Goal: Information Seeking & Learning: Learn about a topic

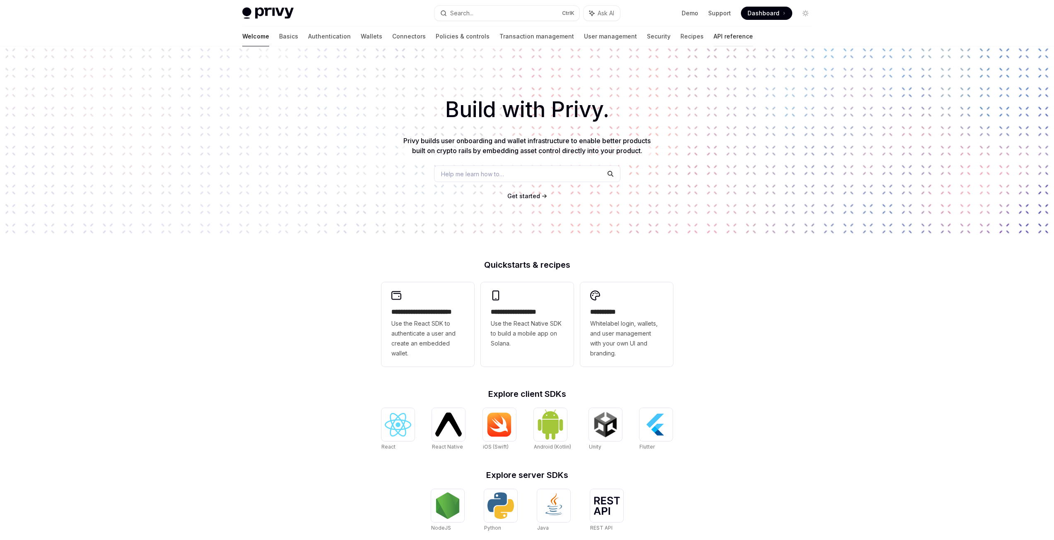
click at [714, 37] on link "API reference" at bounding box center [733, 37] width 39 height 20
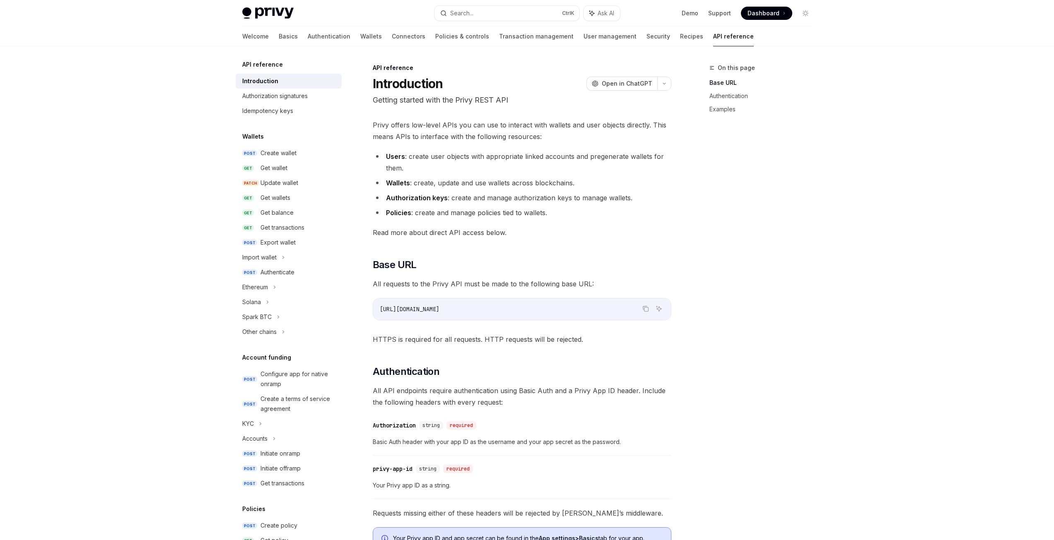
click at [702, 210] on div "On this page Base URL Authentication Examples" at bounding box center [756, 302] width 126 height 478
click at [279, 40] on link "Basics" at bounding box center [288, 37] width 19 height 20
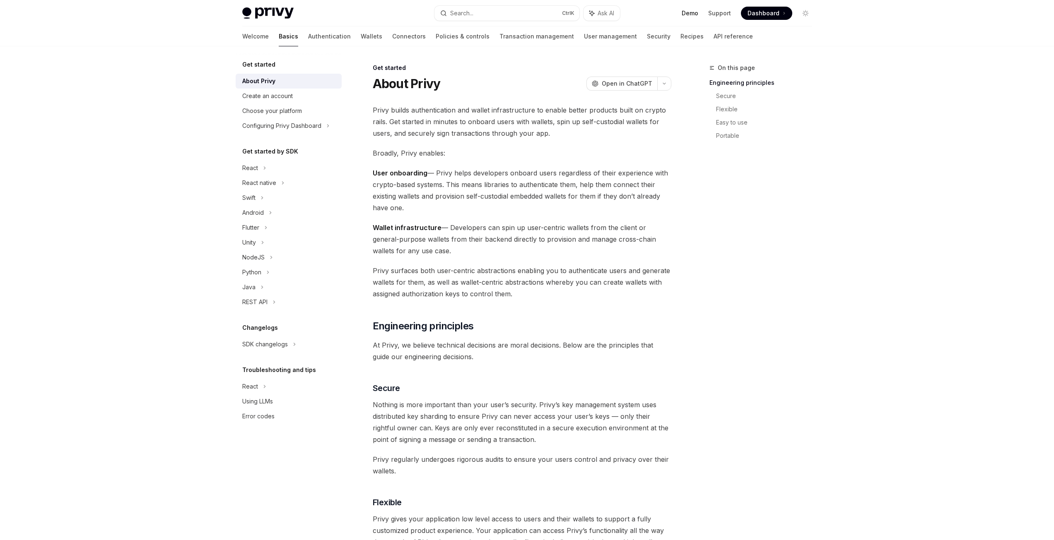
click at [690, 11] on link "Demo" at bounding box center [690, 13] width 17 height 8
click at [308, 36] on link "Authentication" at bounding box center [329, 37] width 43 height 20
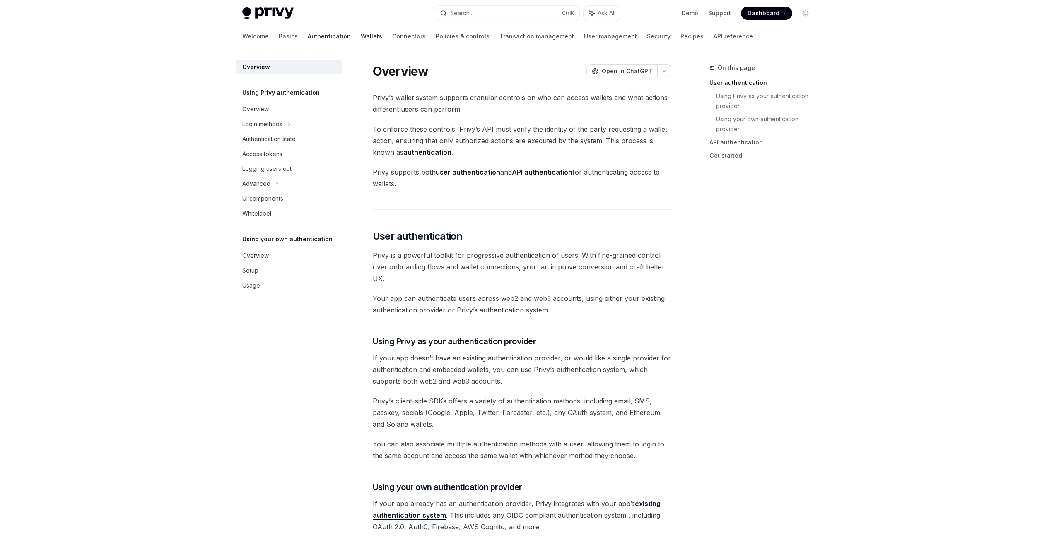
click at [361, 36] on link "Wallets" at bounding box center [372, 37] width 22 height 20
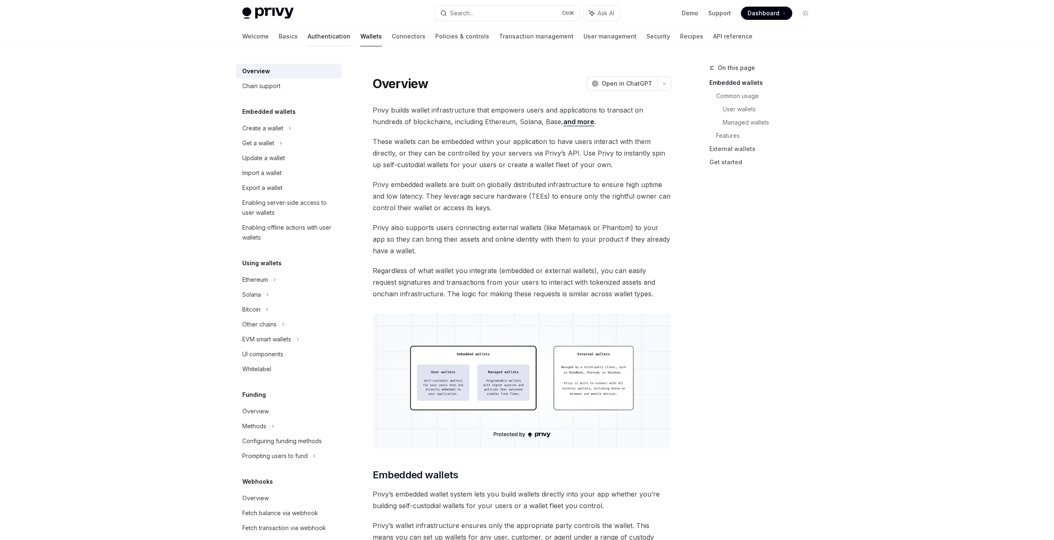
click at [308, 33] on link "Authentication" at bounding box center [329, 37] width 43 height 20
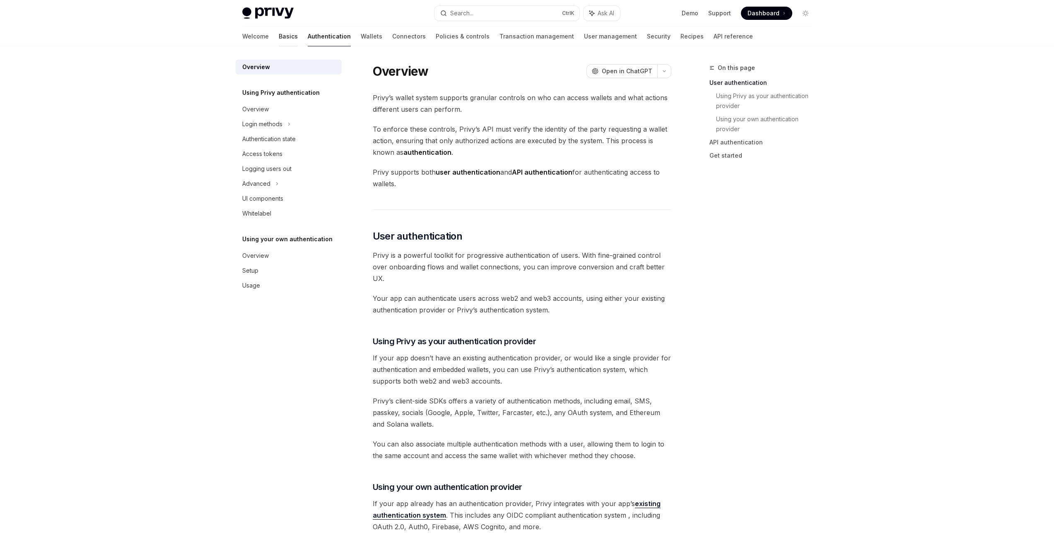
click at [279, 35] on link "Basics" at bounding box center [288, 37] width 19 height 20
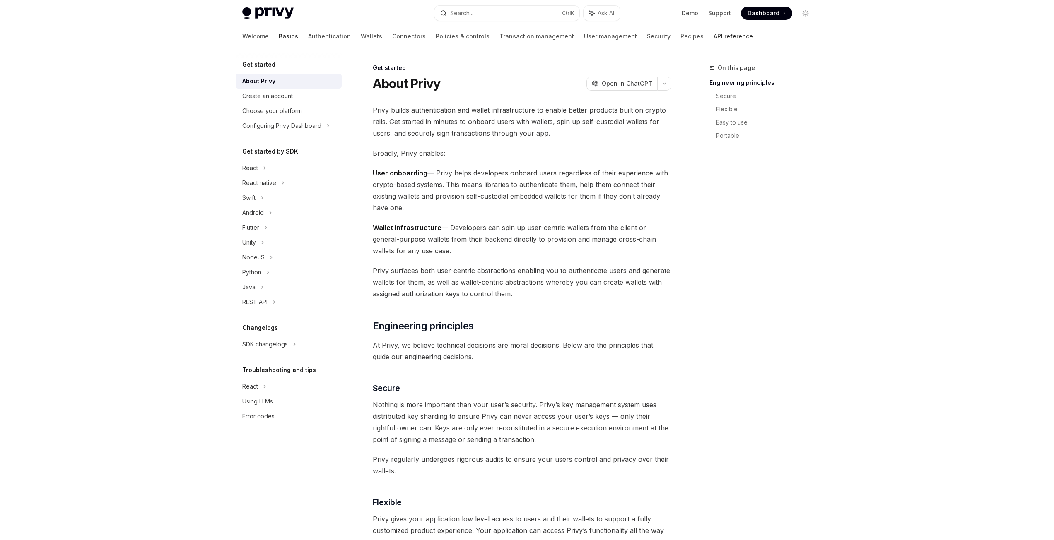
click at [714, 41] on link "API reference" at bounding box center [733, 37] width 39 height 20
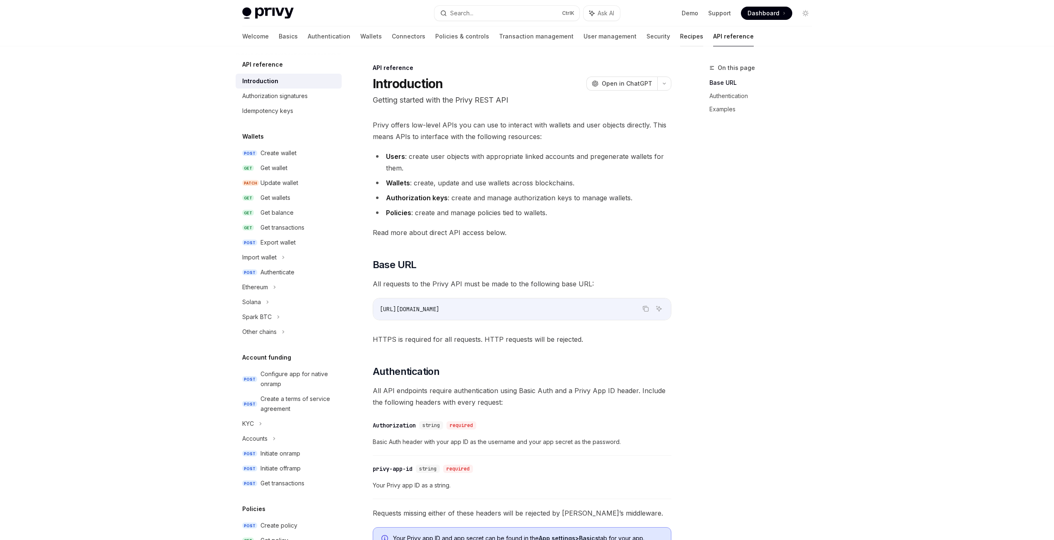
click at [680, 35] on link "Recipes" at bounding box center [691, 37] width 23 height 20
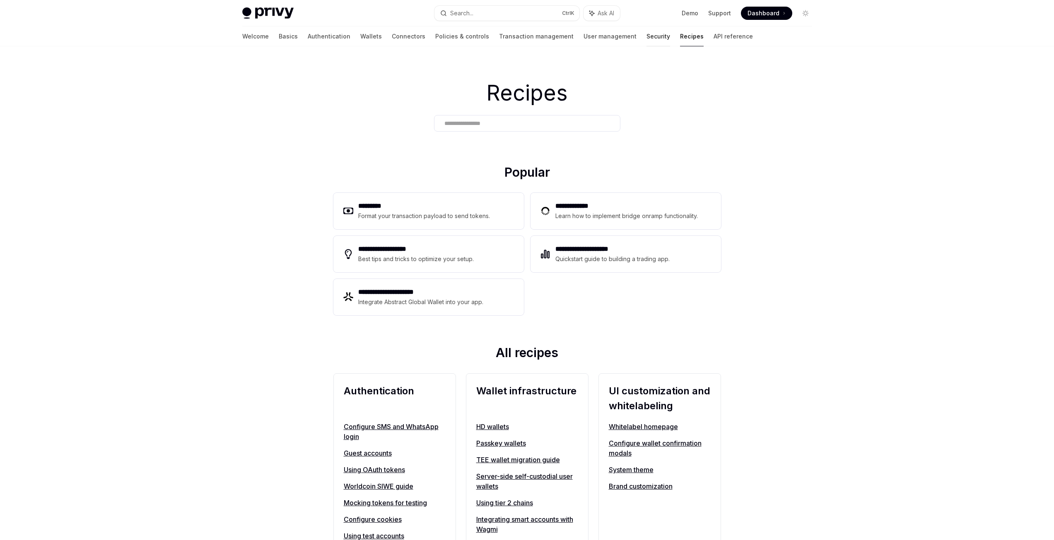
click at [647, 37] on link "Security" at bounding box center [659, 37] width 24 height 20
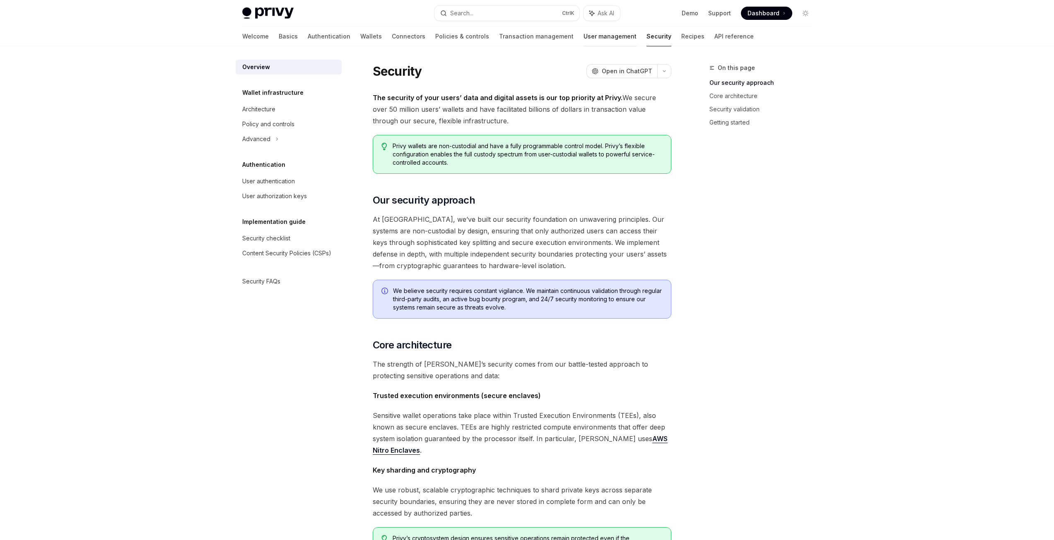
click at [584, 36] on link "User management" at bounding box center [610, 37] width 53 height 20
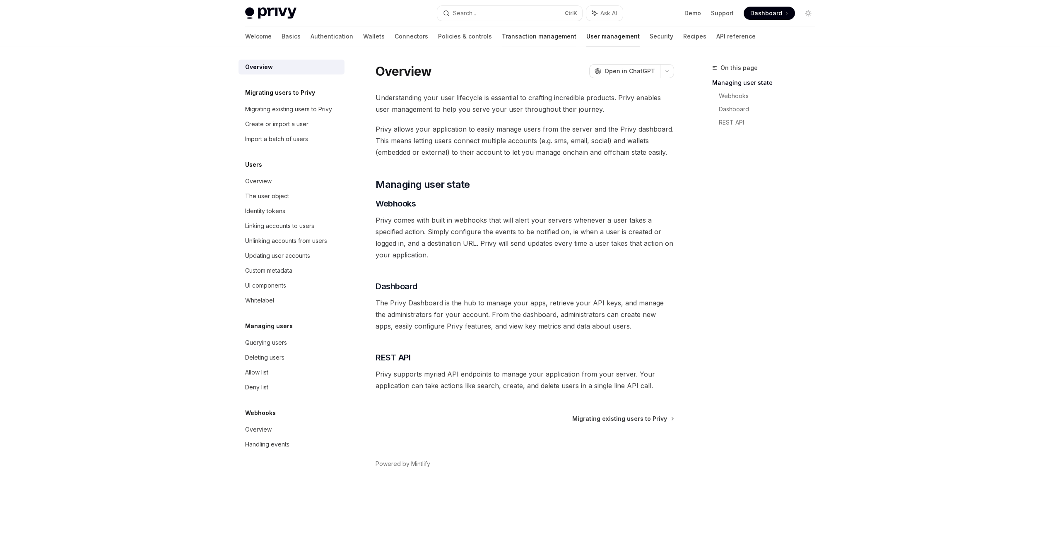
click at [511, 37] on link "Transaction management" at bounding box center [539, 37] width 75 height 20
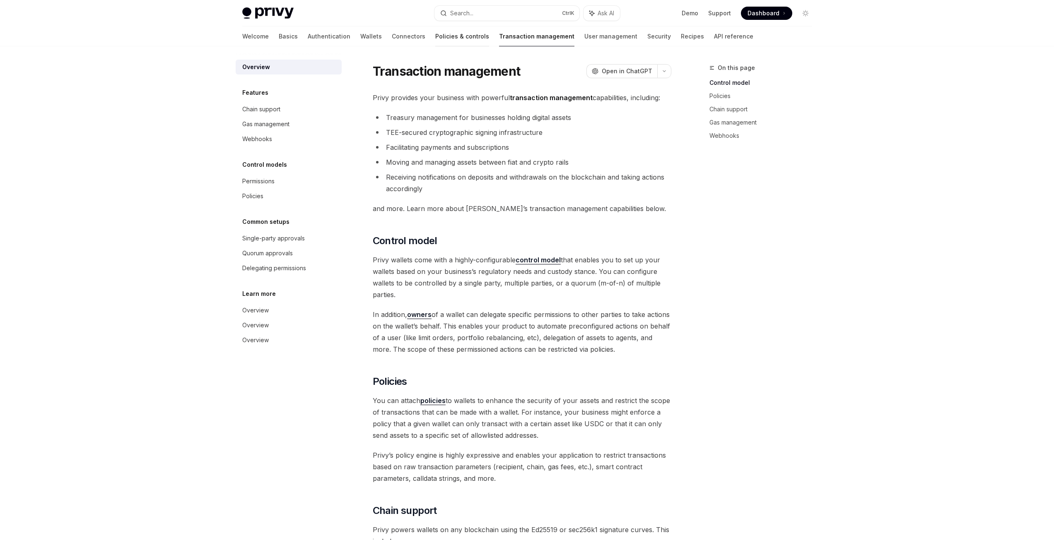
click at [435, 41] on link "Policies & controls" at bounding box center [462, 37] width 54 height 20
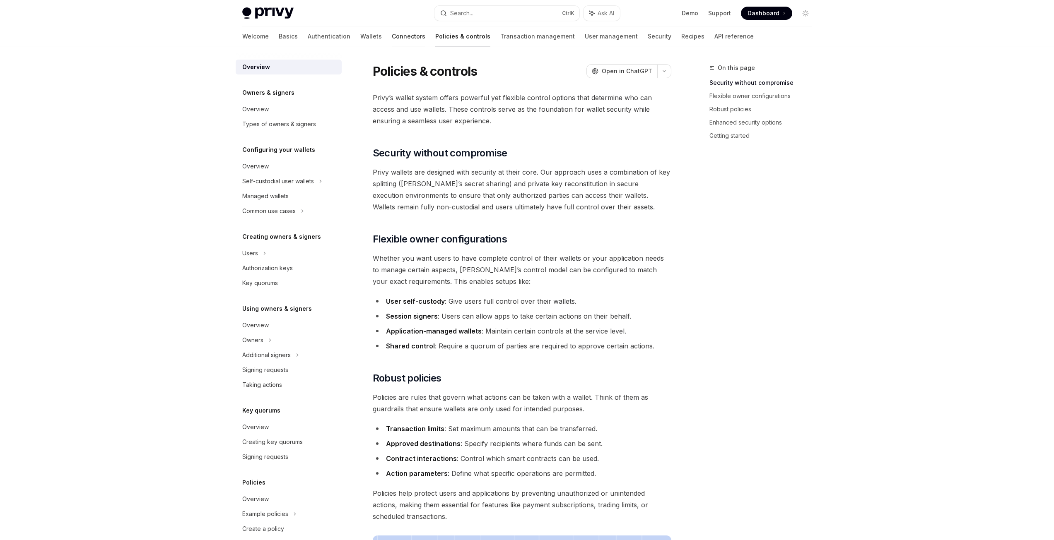
click at [392, 36] on link "Connectors" at bounding box center [409, 37] width 34 height 20
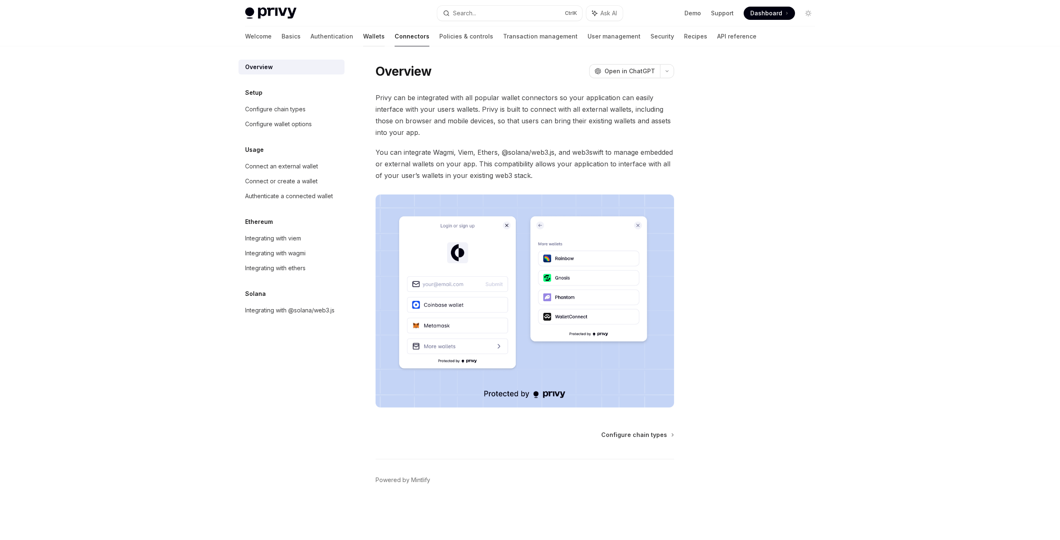
click at [363, 43] on link "Wallets" at bounding box center [374, 37] width 22 height 20
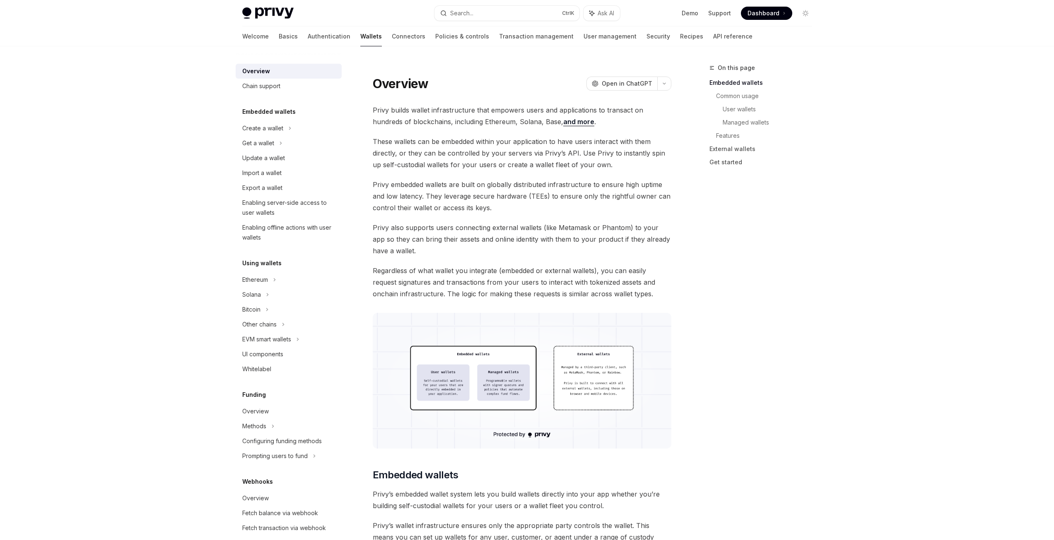
click at [308, 37] on link "Authentication" at bounding box center [329, 37] width 43 height 20
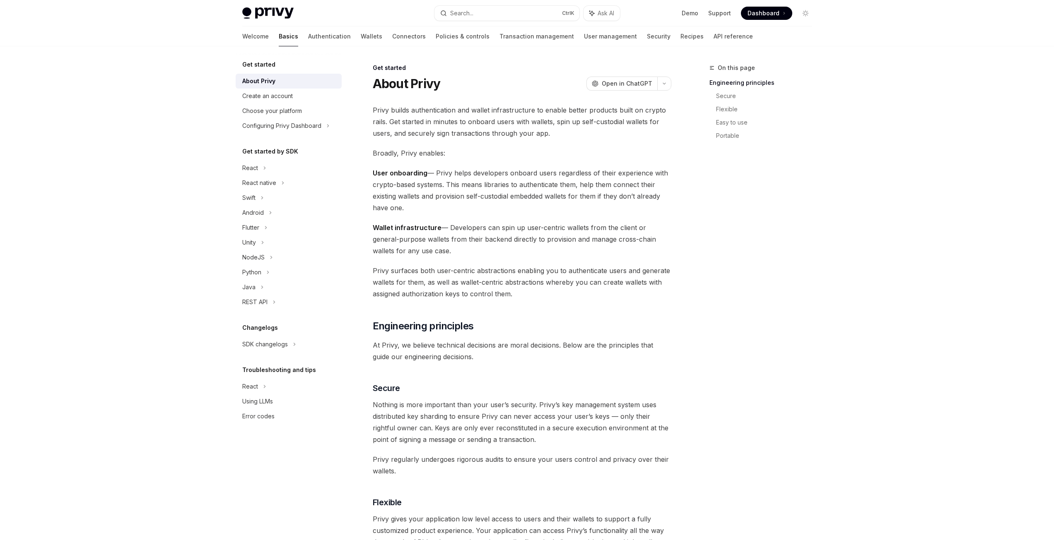
click at [273, 14] on img at bounding box center [267, 13] width 51 height 12
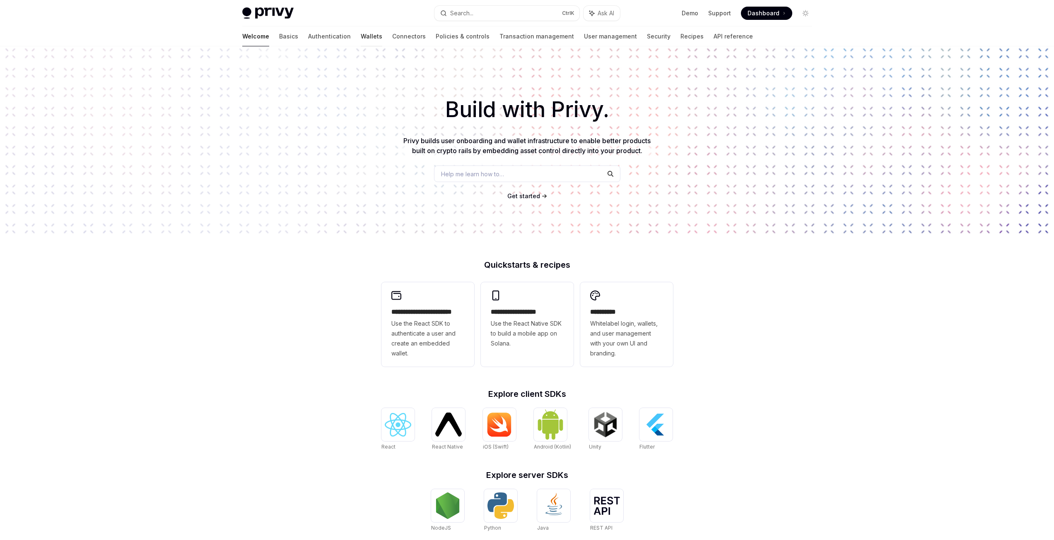
click at [361, 38] on link "Wallets" at bounding box center [372, 37] width 22 height 20
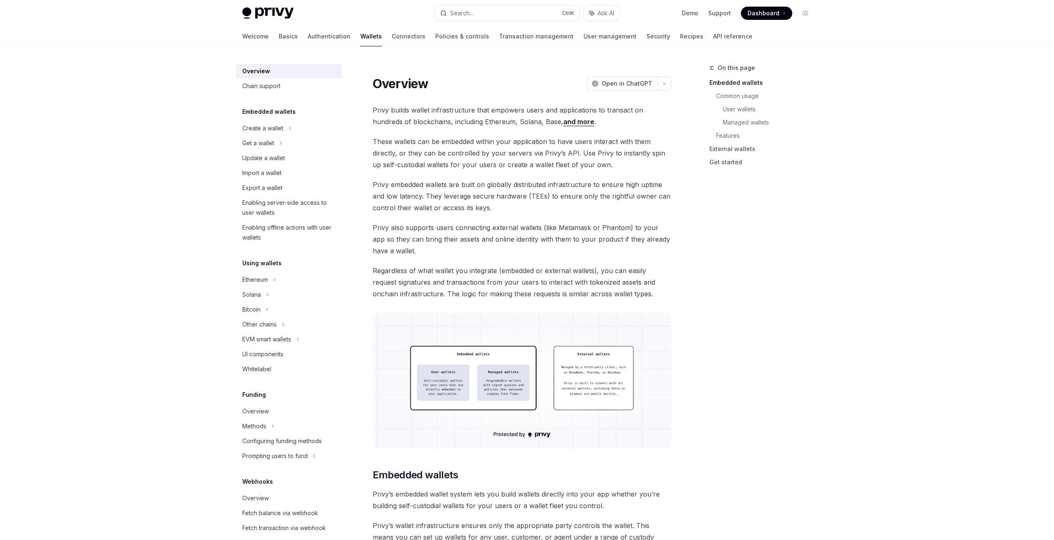
click at [285, 13] on img at bounding box center [267, 13] width 51 height 12
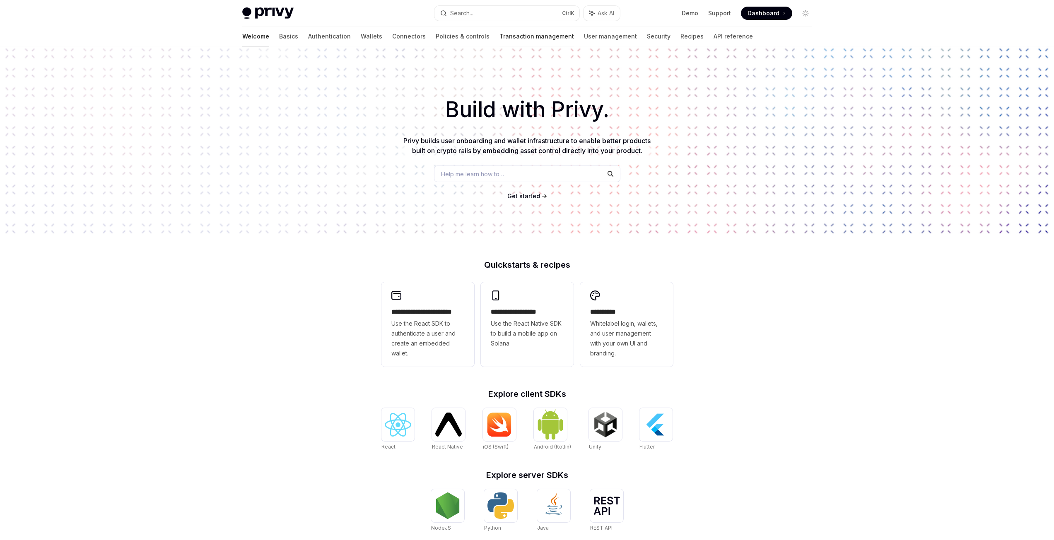
click at [501, 39] on link "Transaction management" at bounding box center [536, 37] width 75 height 20
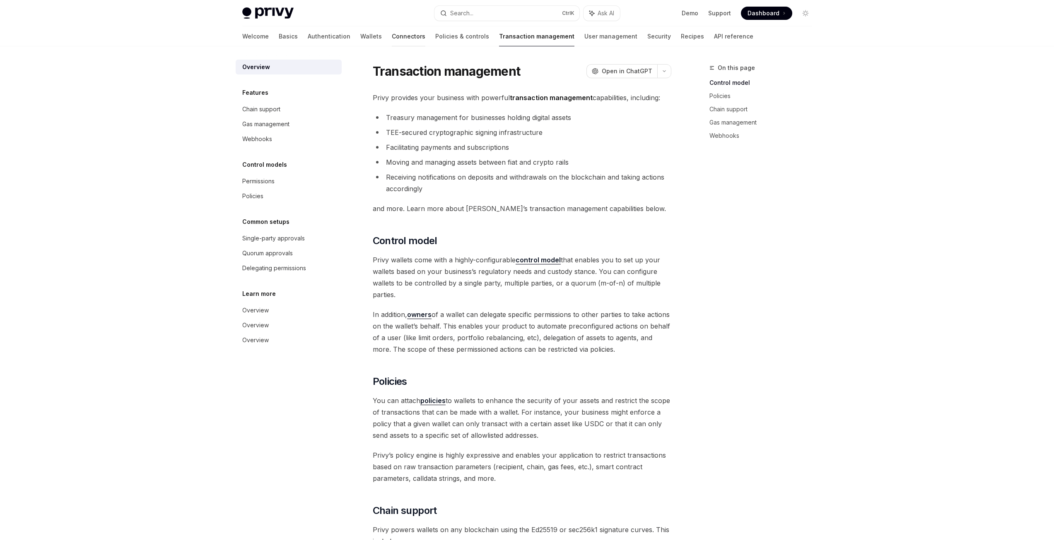
click at [392, 37] on link "Connectors" at bounding box center [409, 37] width 34 height 20
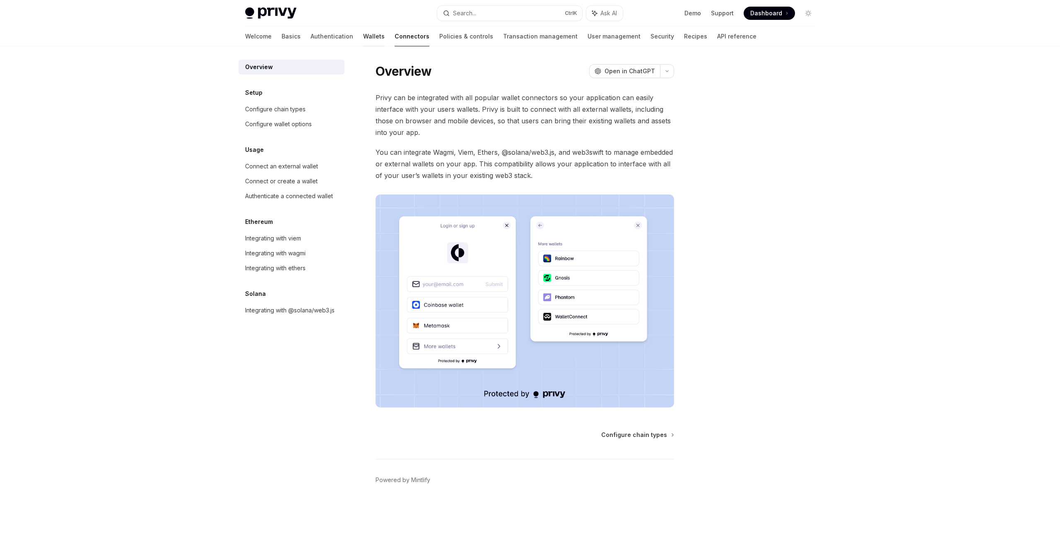
click at [363, 37] on link "Wallets" at bounding box center [374, 37] width 22 height 20
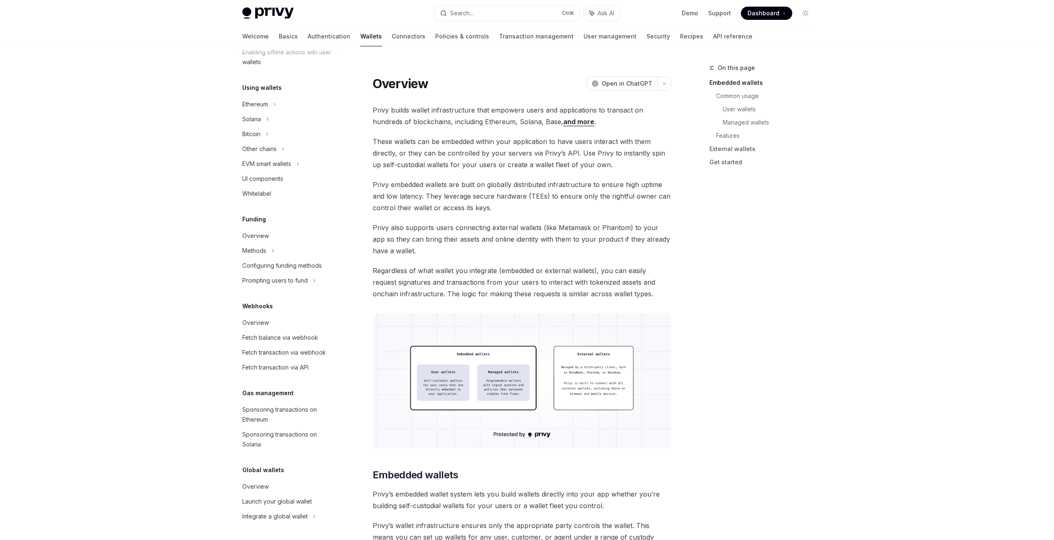
scroll to position [176, 0]
click at [309, 413] on div "Sponsoring transactions on Ethereum" at bounding box center [289, 415] width 94 height 20
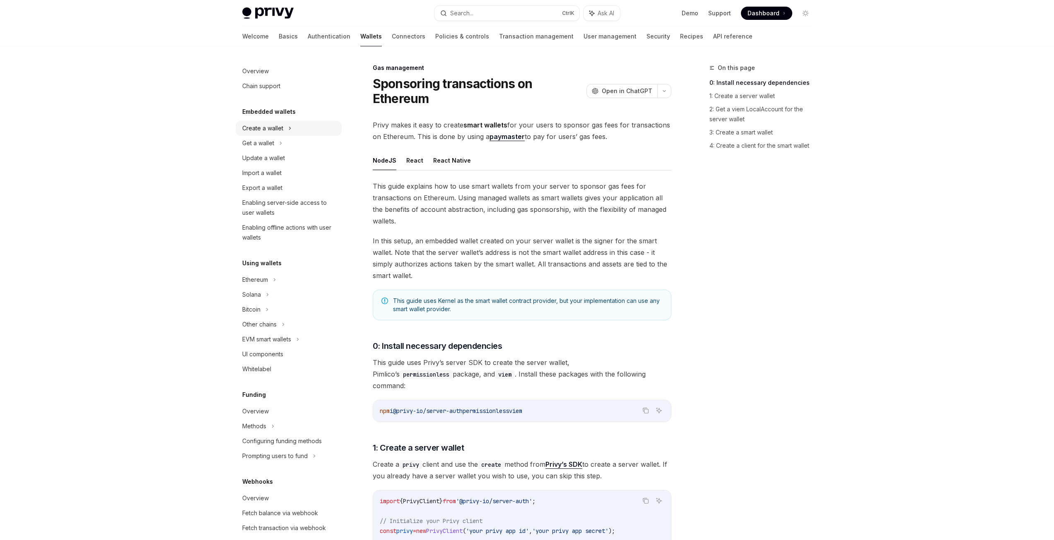
click at [285, 130] on div "Create a wallet" at bounding box center [289, 128] width 106 height 15
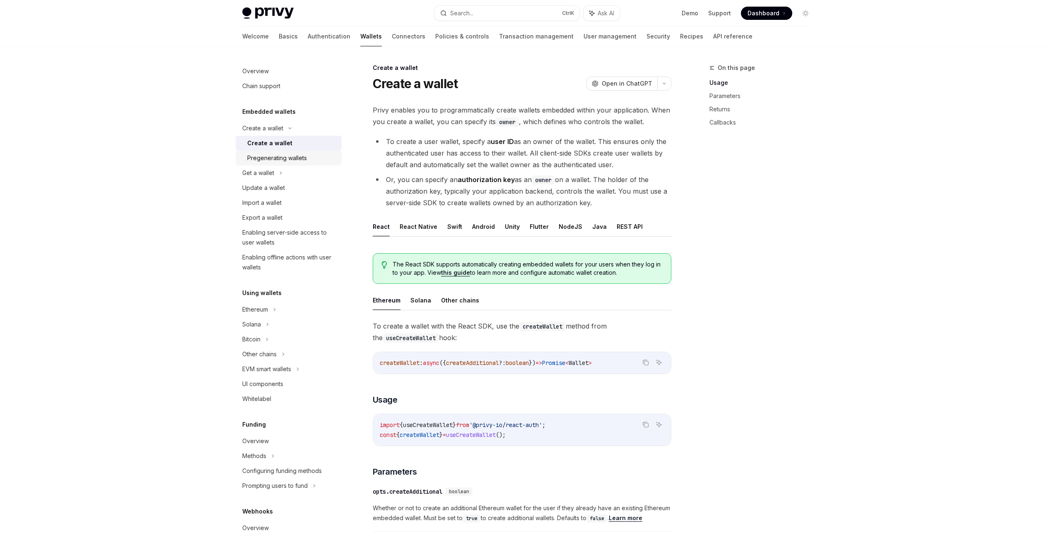
click at [295, 157] on div "Pregenerating wallets" at bounding box center [277, 158] width 60 height 10
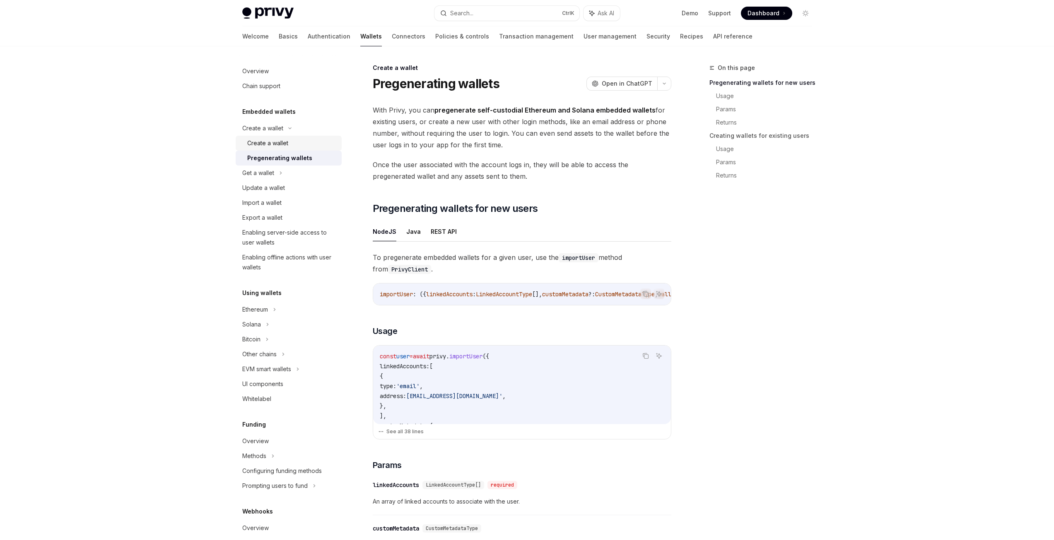
click at [280, 141] on div "Create a wallet" at bounding box center [267, 143] width 41 height 10
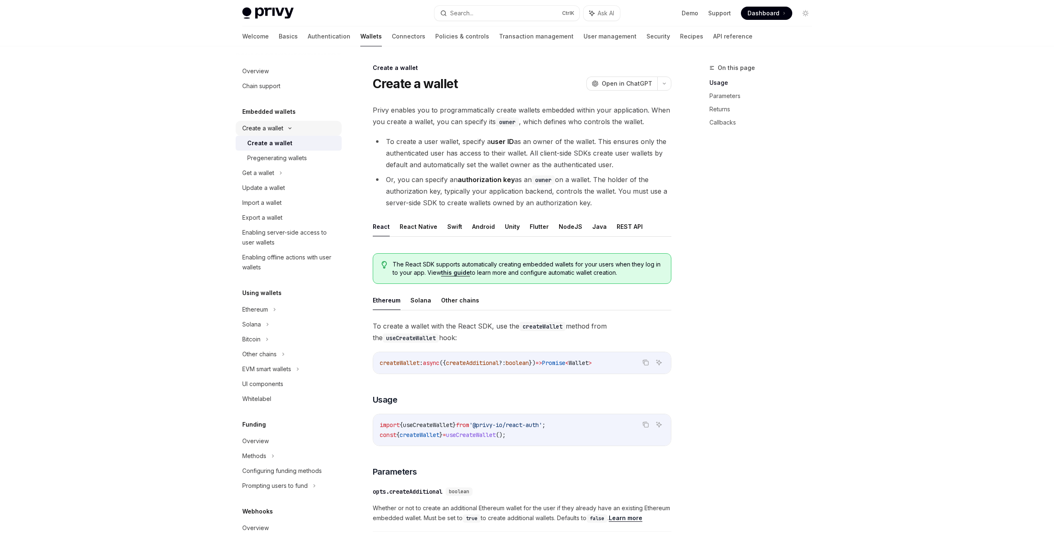
click at [282, 131] on div "Create a wallet" at bounding box center [262, 128] width 41 height 10
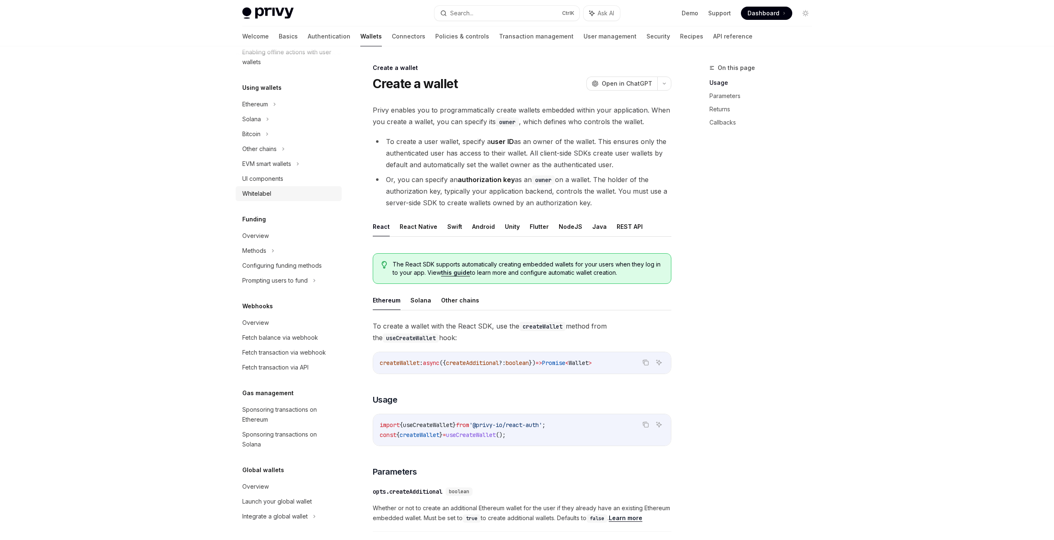
scroll to position [176, 0]
click at [300, 413] on div "Sponsoring transactions on Ethereum" at bounding box center [289, 415] width 94 height 20
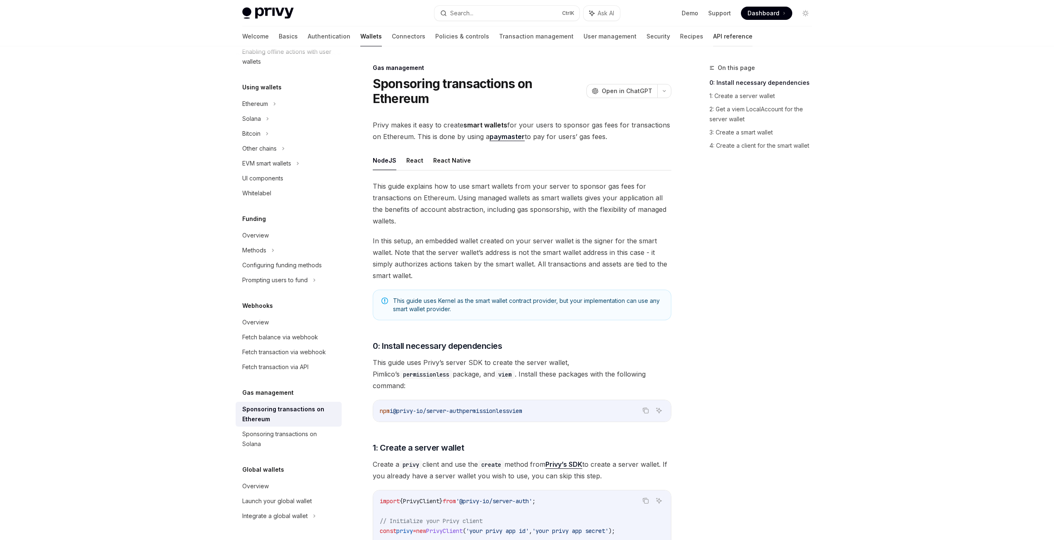
click at [713, 38] on link "API reference" at bounding box center [732, 37] width 39 height 20
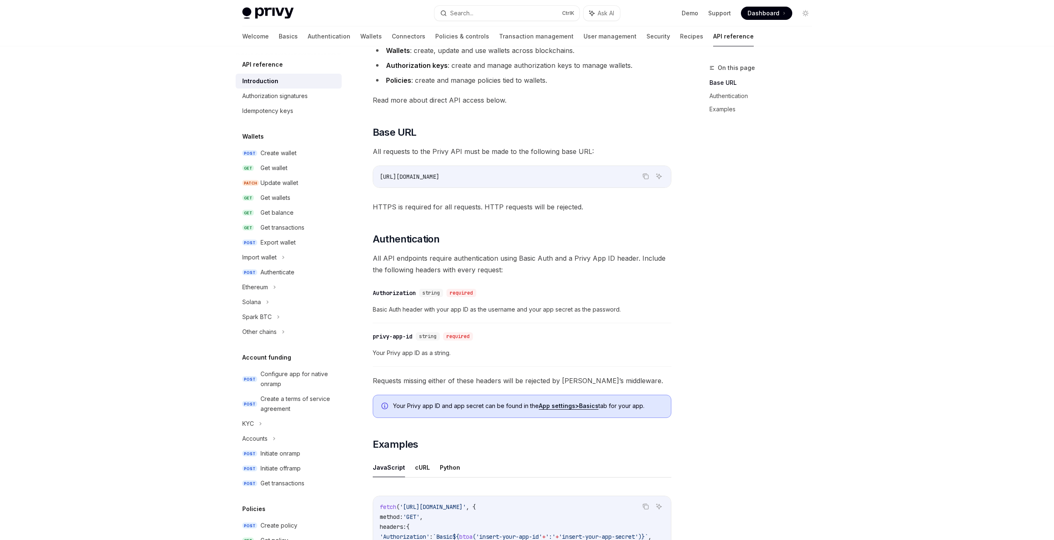
click at [265, 18] on img at bounding box center [267, 13] width 51 height 12
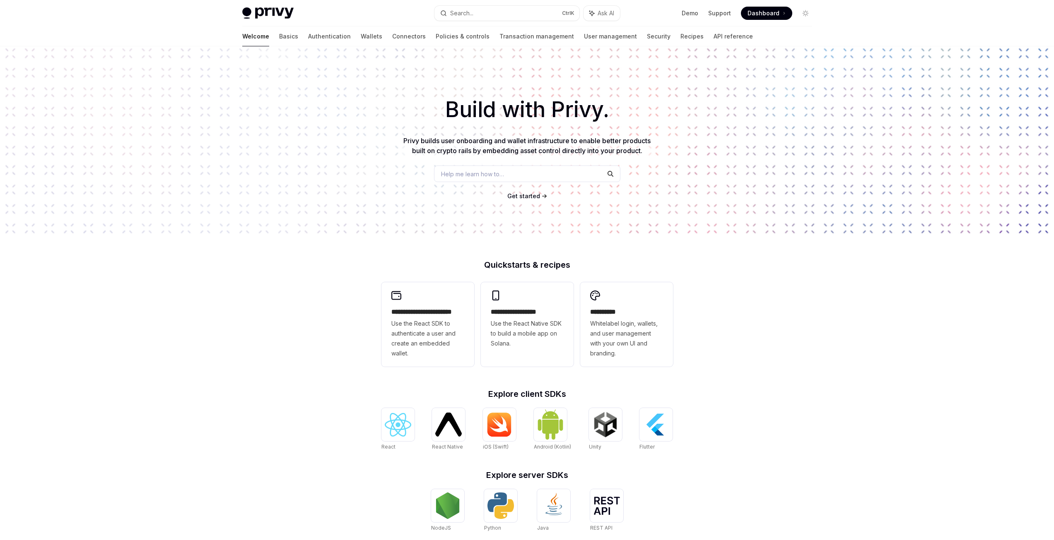
click at [269, 19] on div "Privy Docs home page Search... Ctrl K Ask AI Demo Support Dashboard Dashboard S…" at bounding box center [527, 13] width 570 height 27
click at [499, 36] on link "Transaction management" at bounding box center [536, 37] width 75 height 20
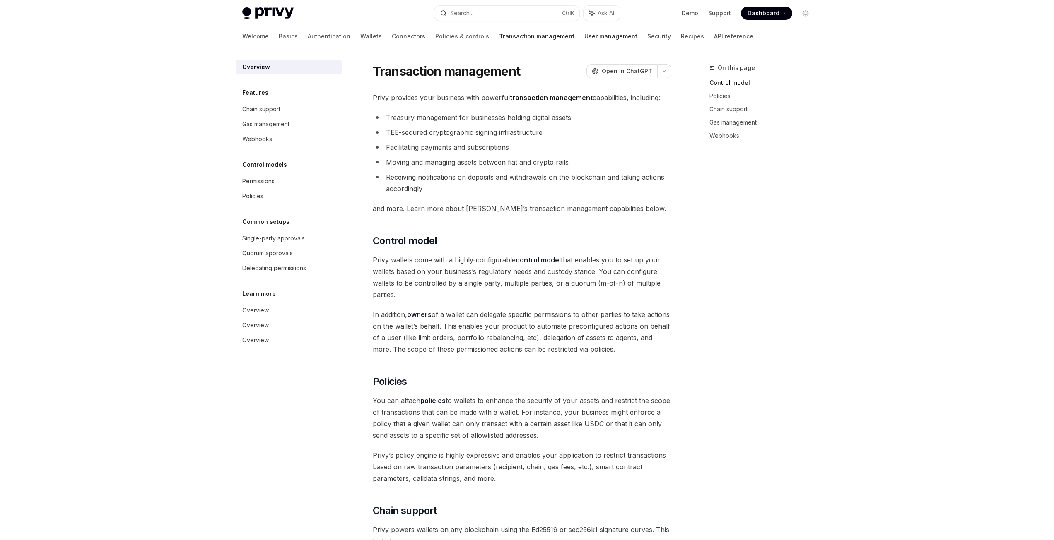
click at [584, 37] on link "User management" at bounding box center [610, 37] width 53 height 20
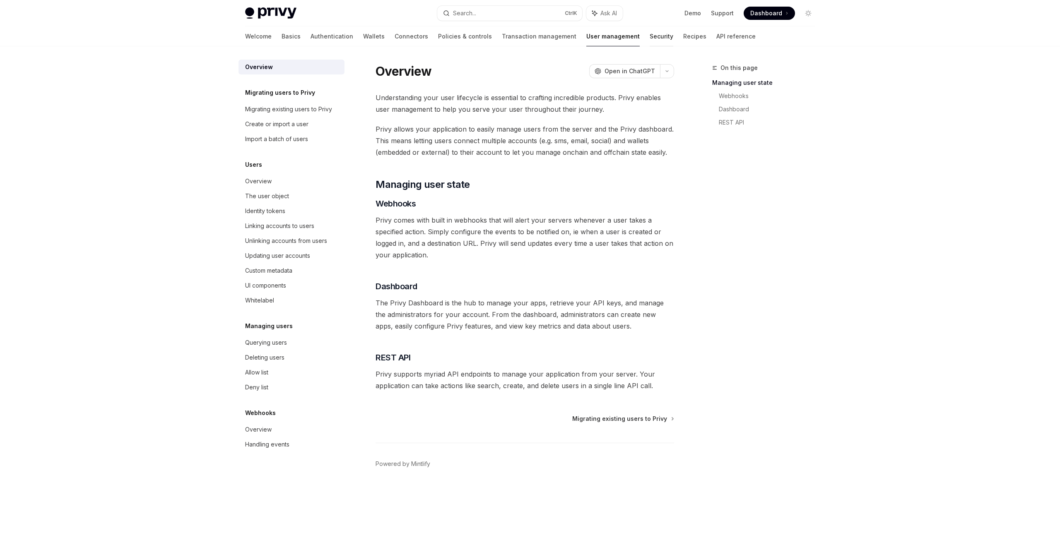
click at [650, 41] on link "Security" at bounding box center [662, 37] width 24 height 20
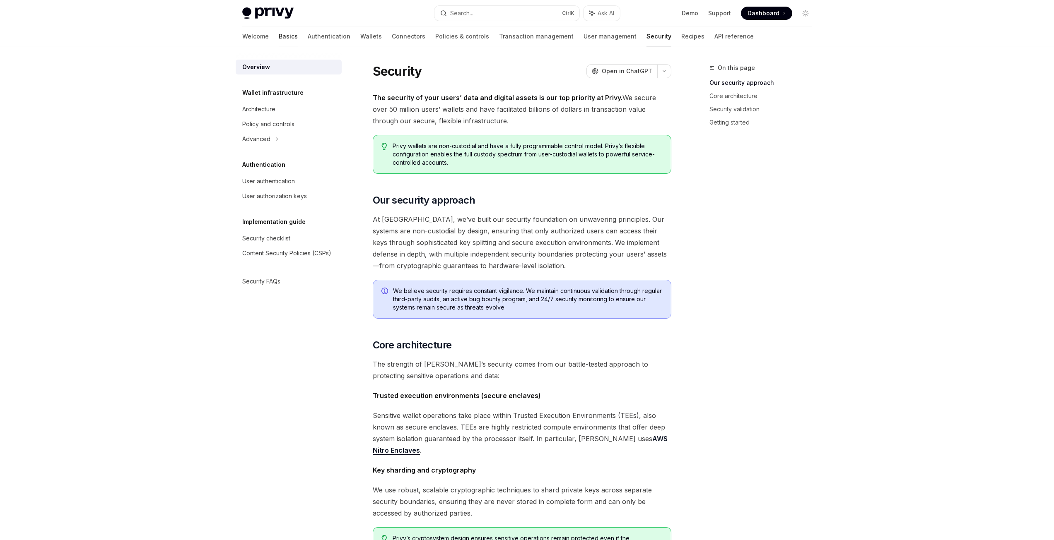
click at [279, 35] on link "Basics" at bounding box center [288, 37] width 19 height 20
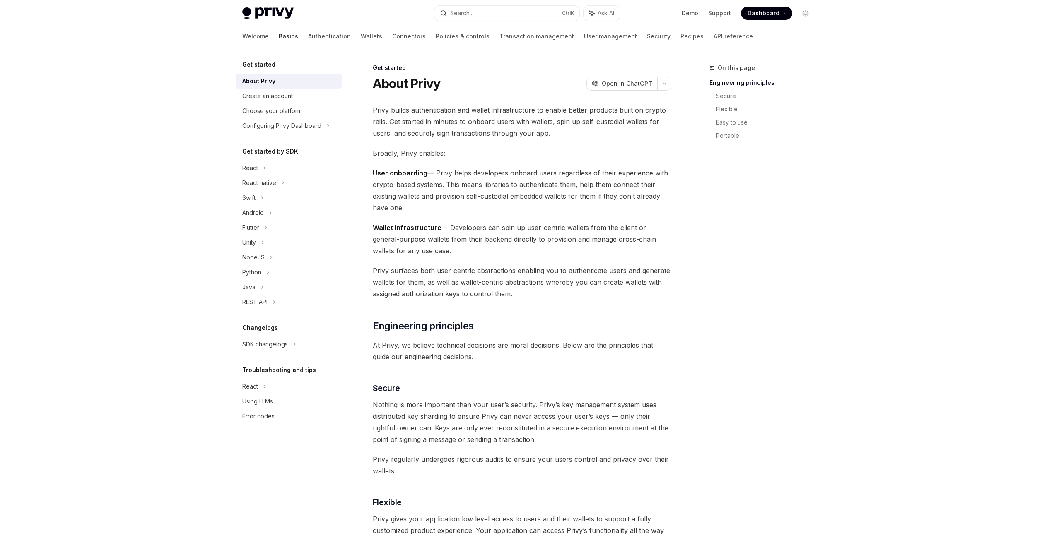
click at [277, 19] on img at bounding box center [267, 13] width 51 height 12
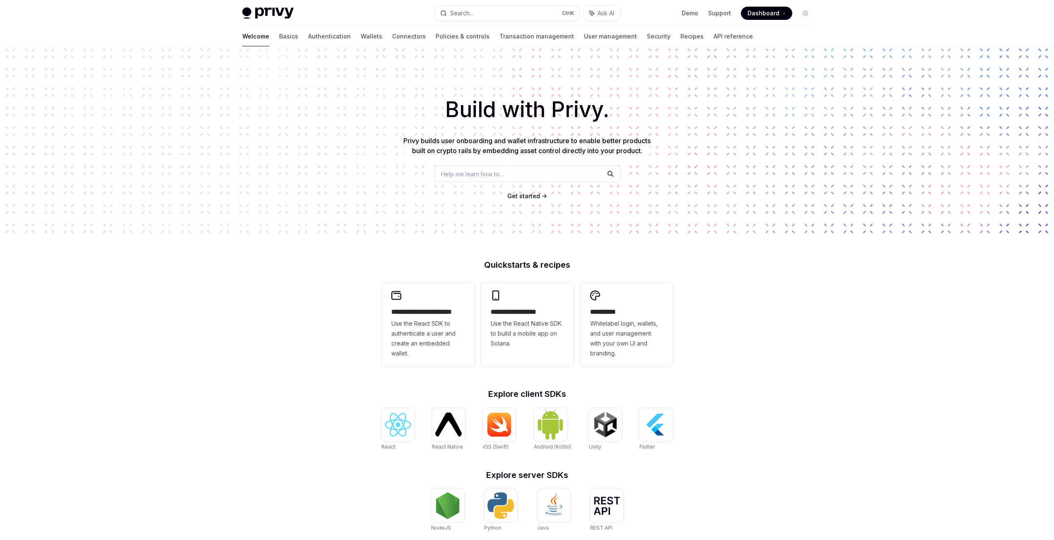
click at [277, 19] on img at bounding box center [267, 13] width 51 height 12
type textarea "*"
click at [487, 174] on span "Help me learn how to…" at bounding box center [472, 174] width 63 height 9
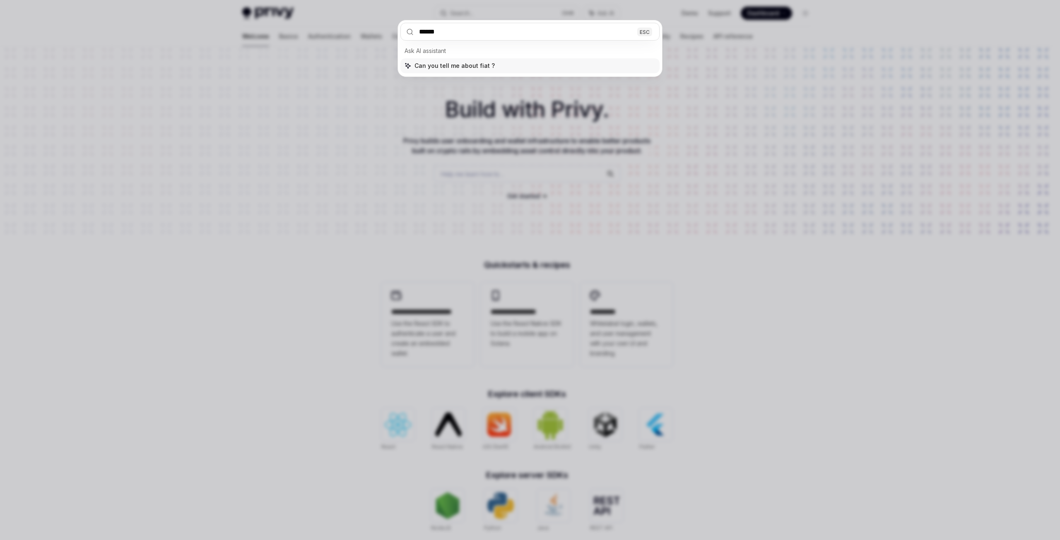
type input "*******"
type textarea "*"
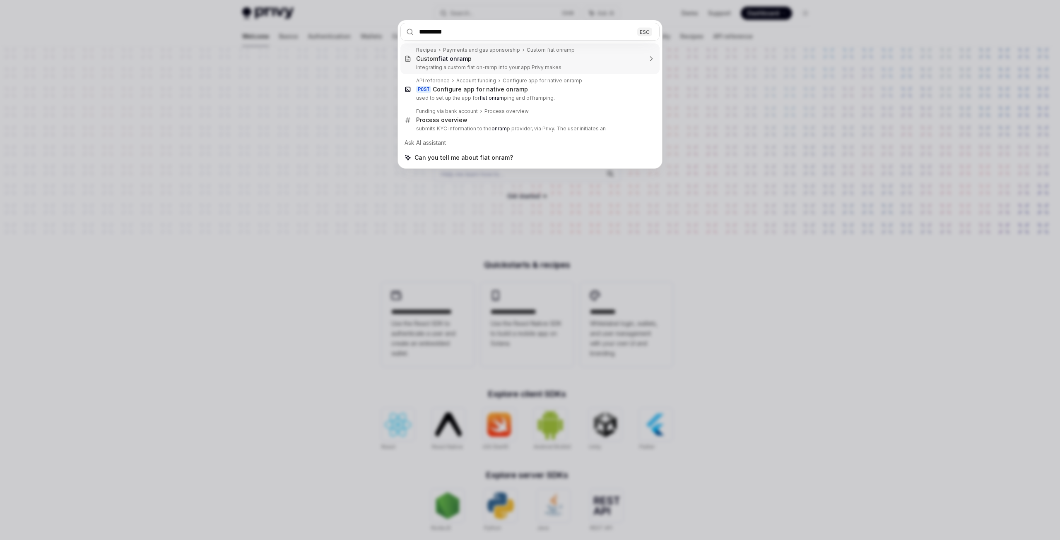
type input "********"
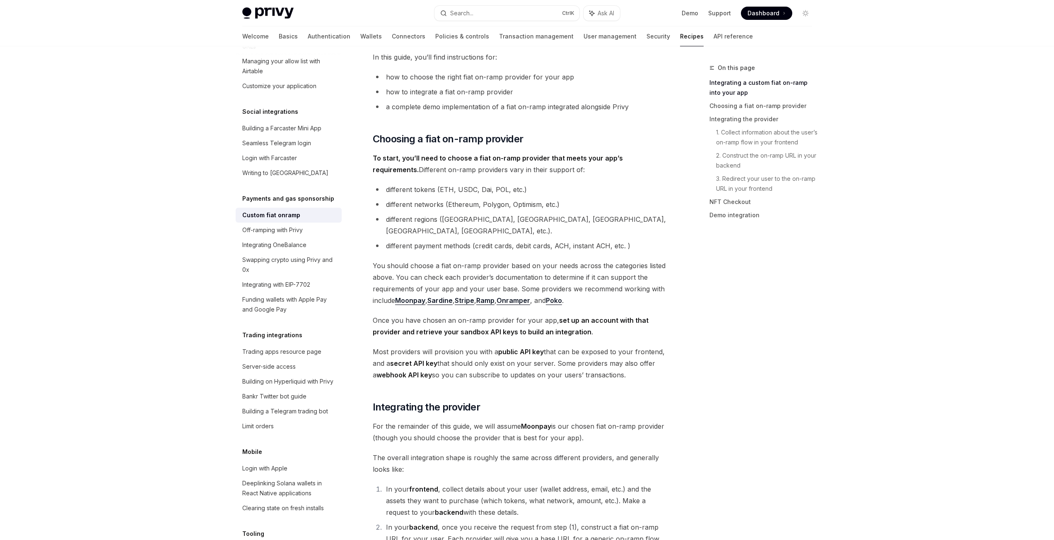
scroll to position [159, 0]
click at [279, 36] on link "Basics" at bounding box center [288, 37] width 19 height 20
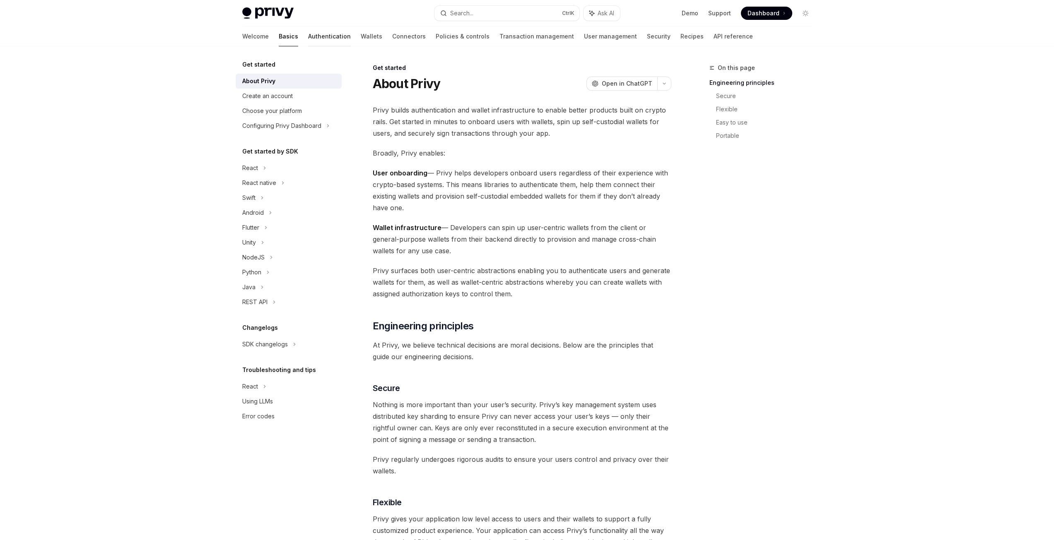
click at [308, 36] on link "Authentication" at bounding box center [329, 37] width 43 height 20
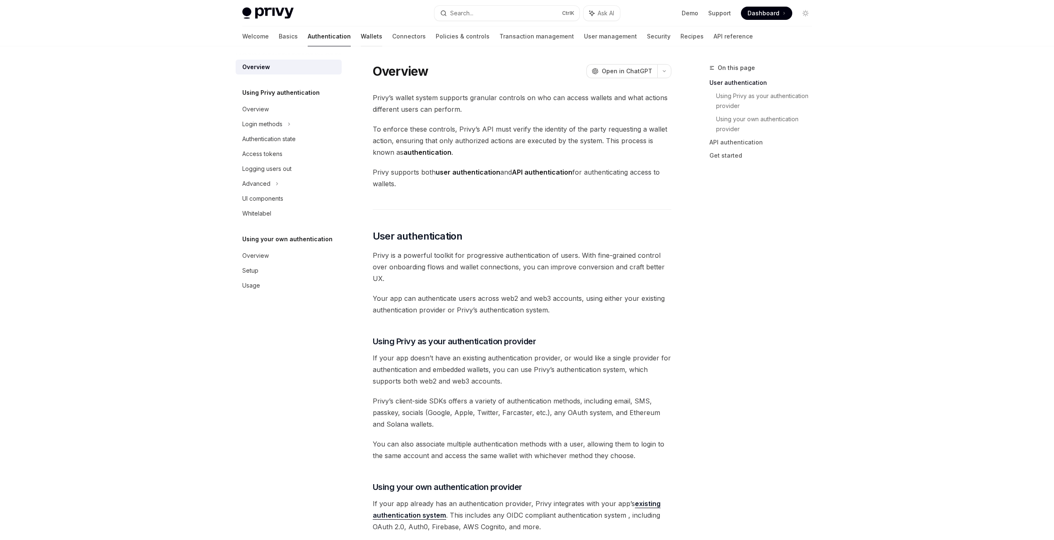
click at [361, 37] on link "Wallets" at bounding box center [372, 37] width 22 height 20
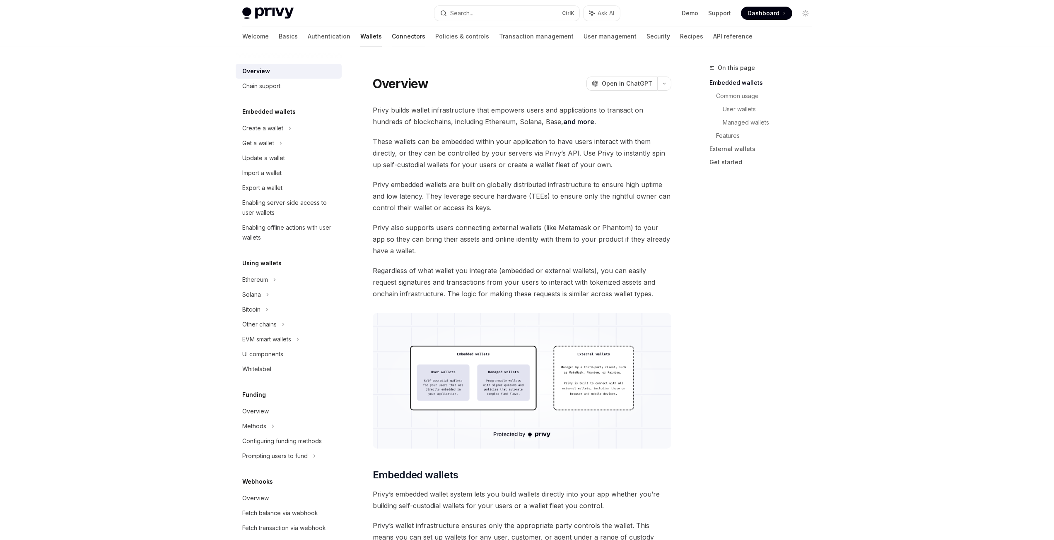
click at [392, 37] on link "Connectors" at bounding box center [409, 37] width 34 height 20
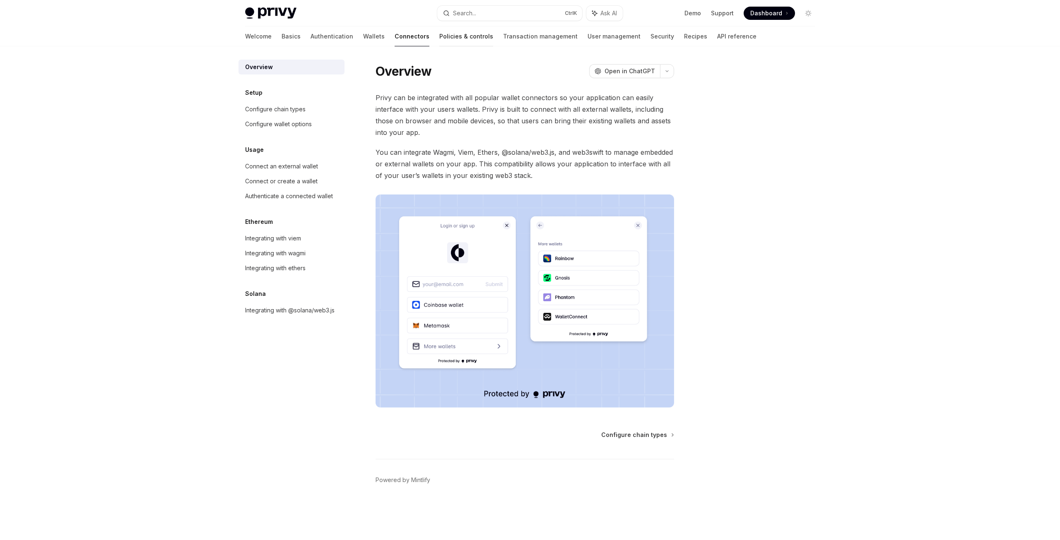
click at [439, 36] on link "Policies & controls" at bounding box center [466, 37] width 54 height 20
type textarea "*"
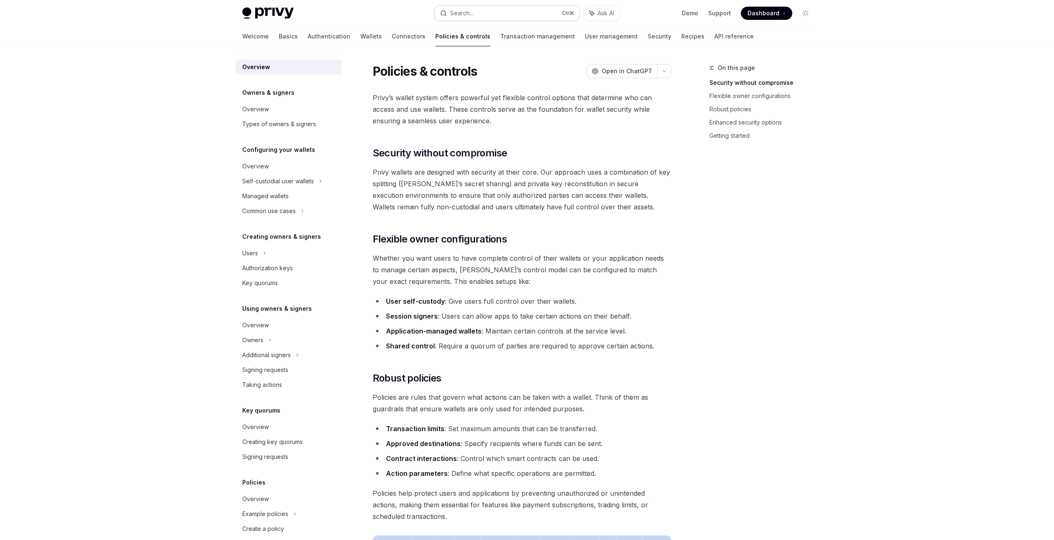
click at [478, 11] on button "Search... Ctrl K" at bounding box center [506, 13] width 145 height 15
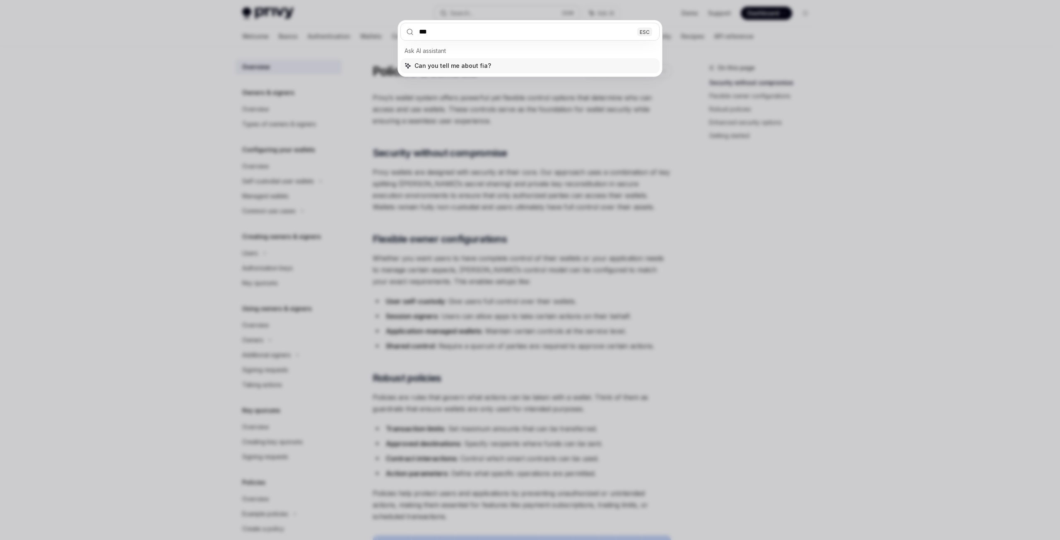
type input "****"
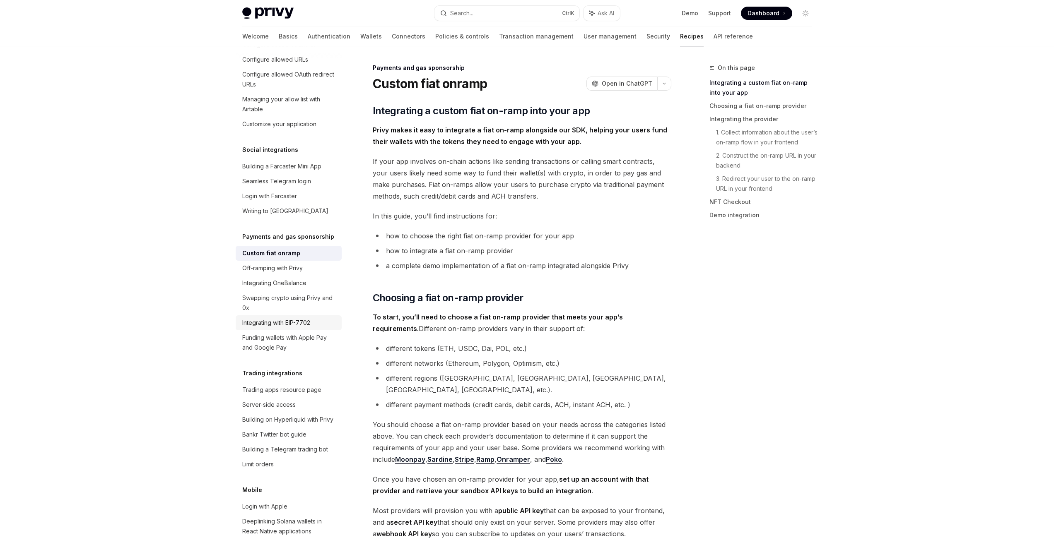
click at [290, 328] on div "Integrating with EIP-7702" at bounding box center [276, 323] width 68 height 10
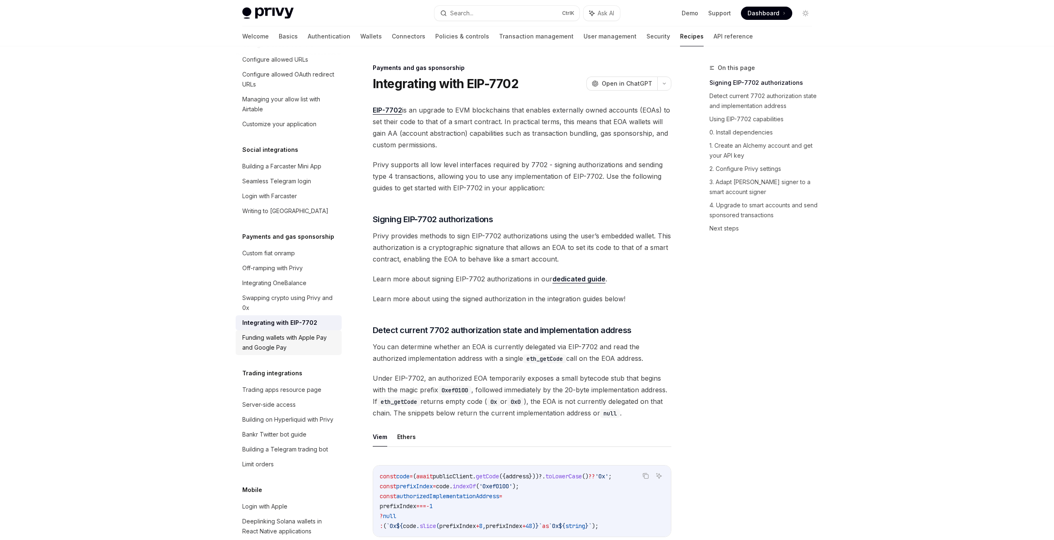
click at [290, 353] on div "Funding wallets with Apple Pay and Google Pay" at bounding box center [289, 343] width 94 height 20
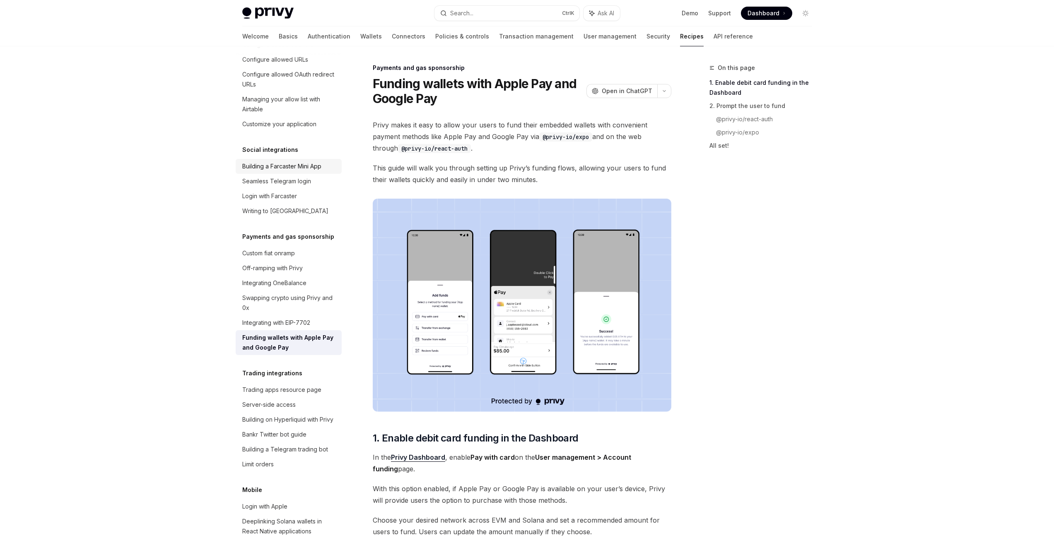
click at [306, 171] on div "Building a Farcaster Mini App" at bounding box center [281, 167] width 79 height 10
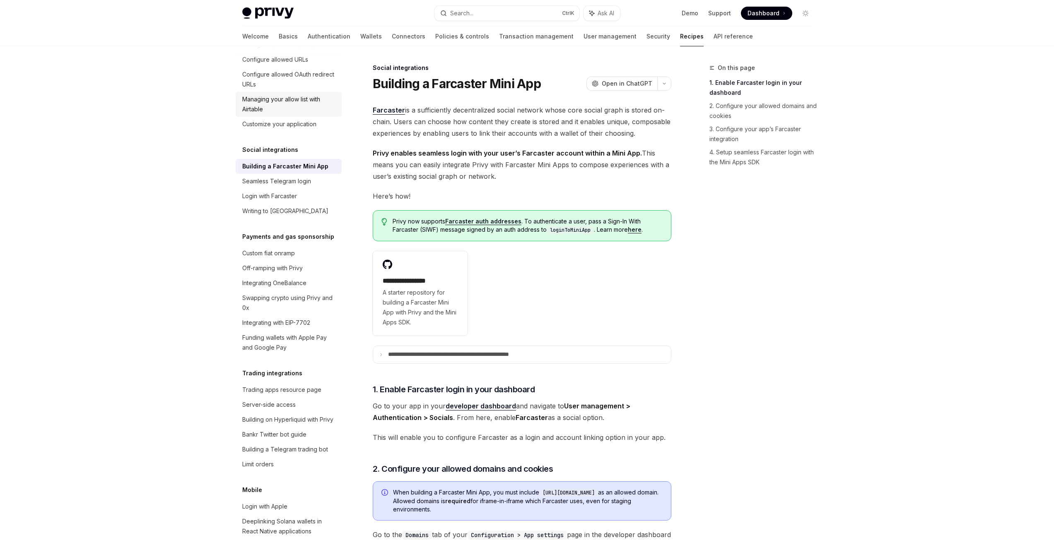
click at [303, 117] on link "Managing your allow list with Airtable" at bounding box center [289, 104] width 106 height 25
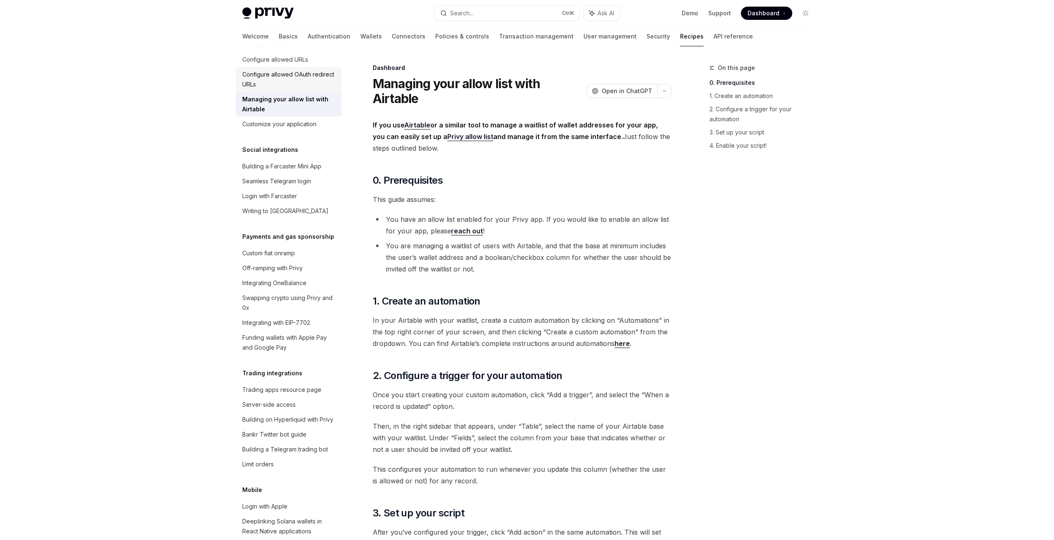
click at [292, 89] on div "Configure allowed OAuth redirect URLs" at bounding box center [289, 80] width 94 height 20
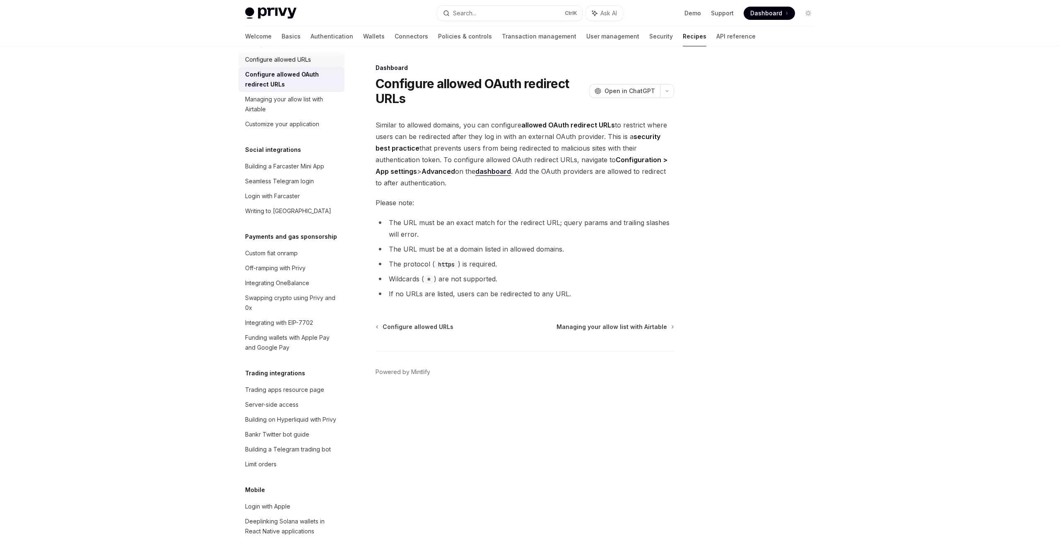
click at [292, 65] on div "Configure allowed URLs" at bounding box center [278, 60] width 66 height 10
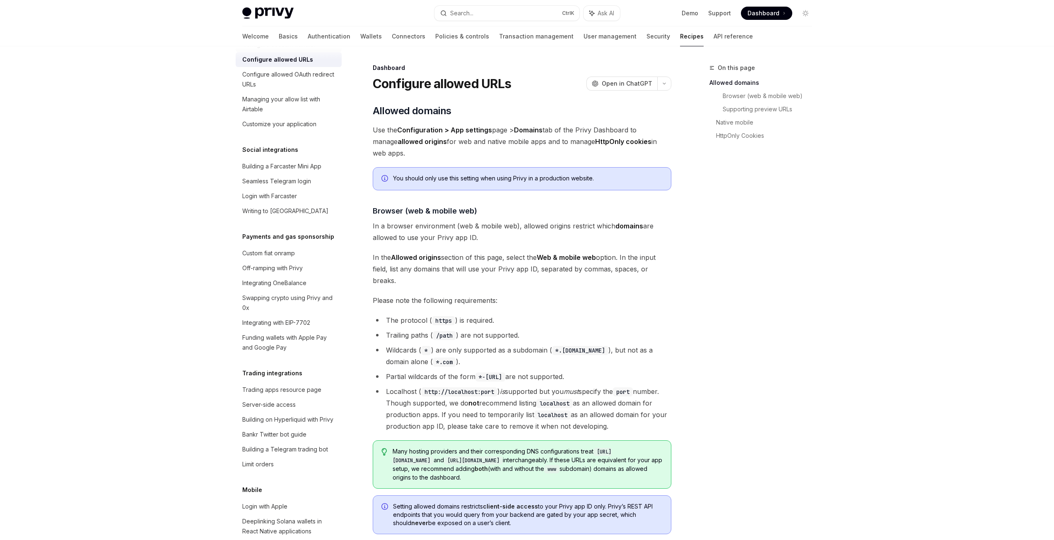
click at [294, 50] on div "Configure account transfer" at bounding box center [279, 45] width 74 height 10
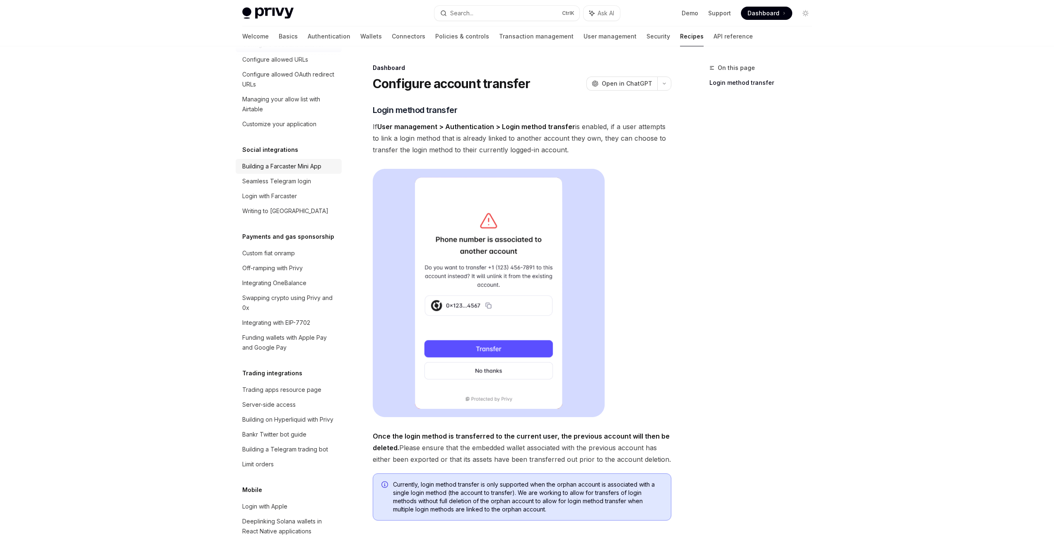
click at [279, 171] on div "Building a Farcaster Mini App" at bounding box center [281, 167] width 79 height 10
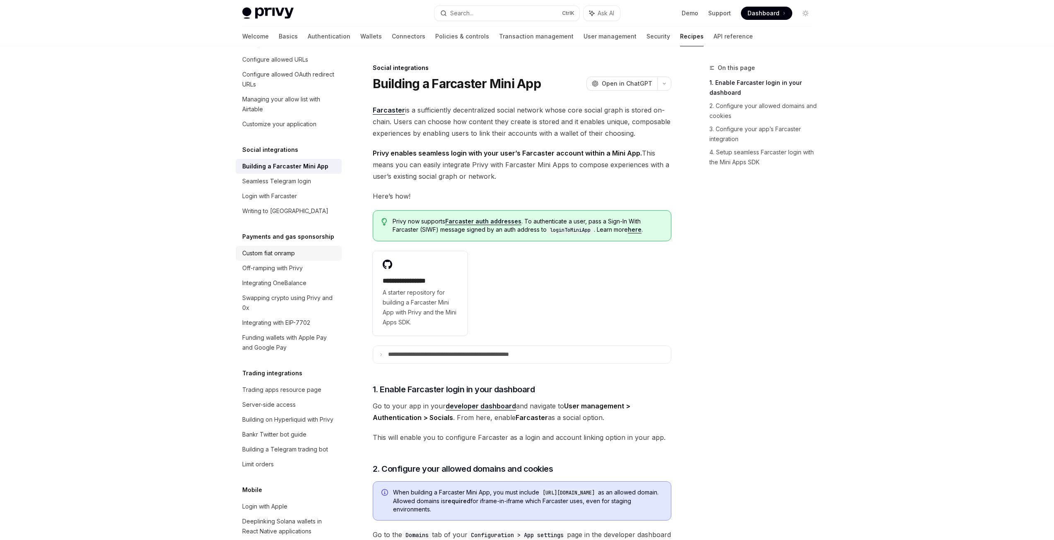
click at [274, 258] on div "Custom fiat onramp" at bounding box center [268, 254] width 53 height 10
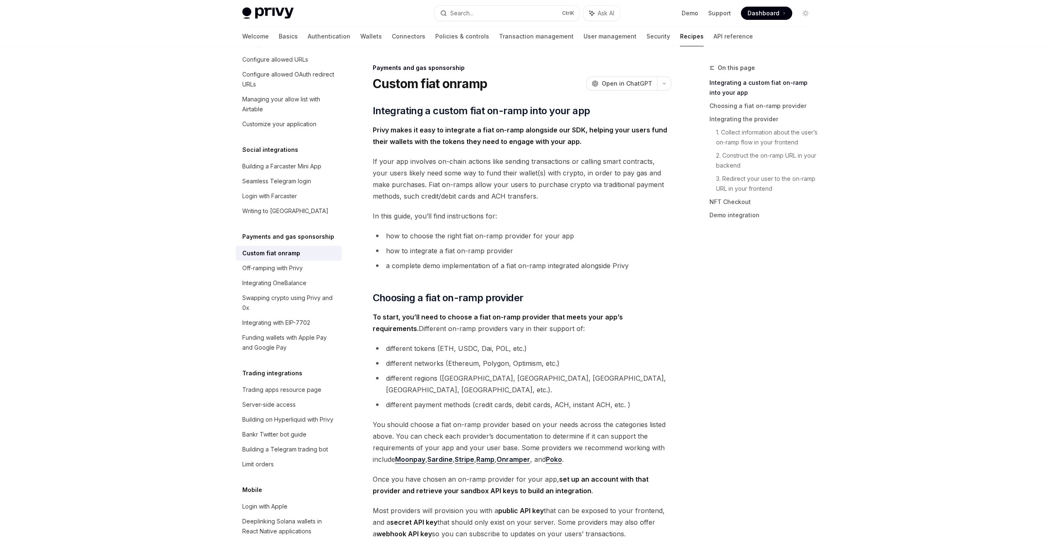
click at [269, 9] on img at bounding box center [267, 13] width 51 height 12
type textarea "*"
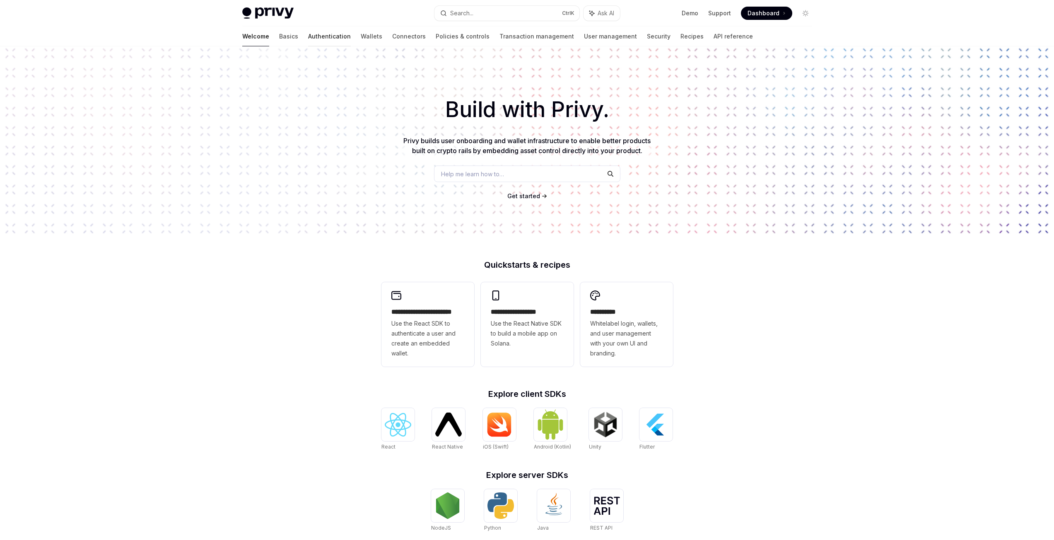
click at [308, 41] on link "Authentication" at bounding box center [329, 37] width 43 height 20
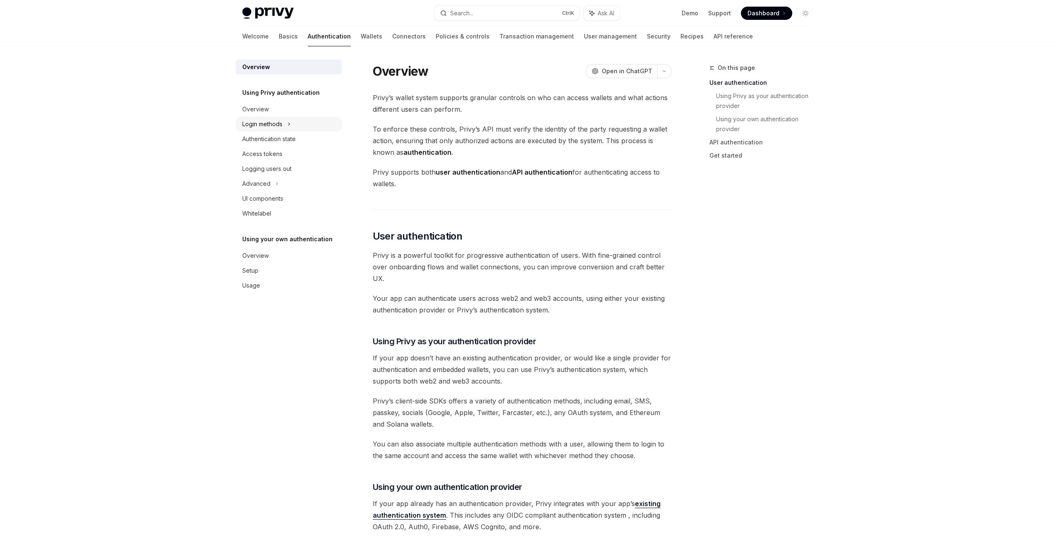
click at [292, 127] on div "Login methods" at bounding box center [289, 124] width 106 height 15
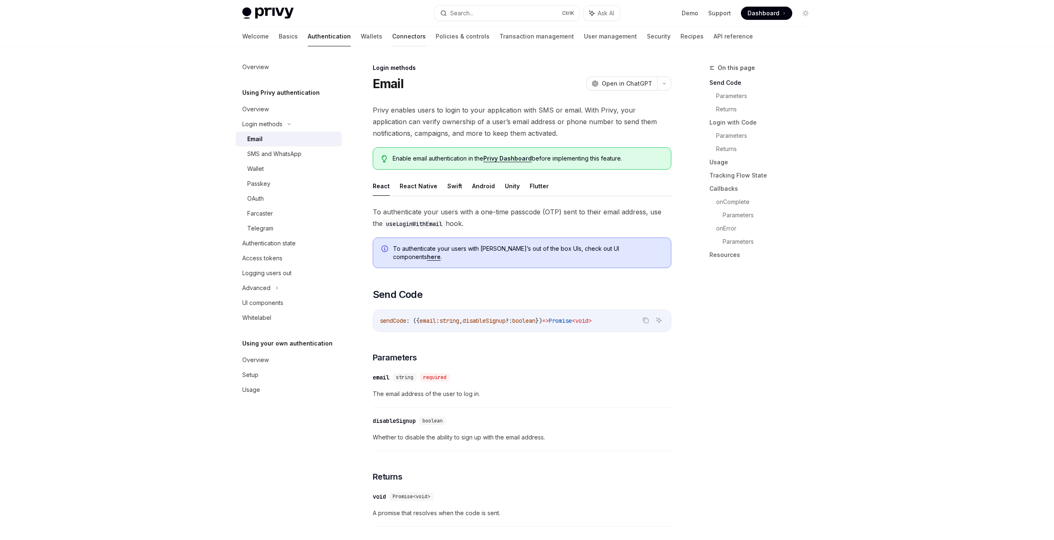
click at [392, 32] on link "Connectors" at bounding box center [409, 37] width 34 height 20
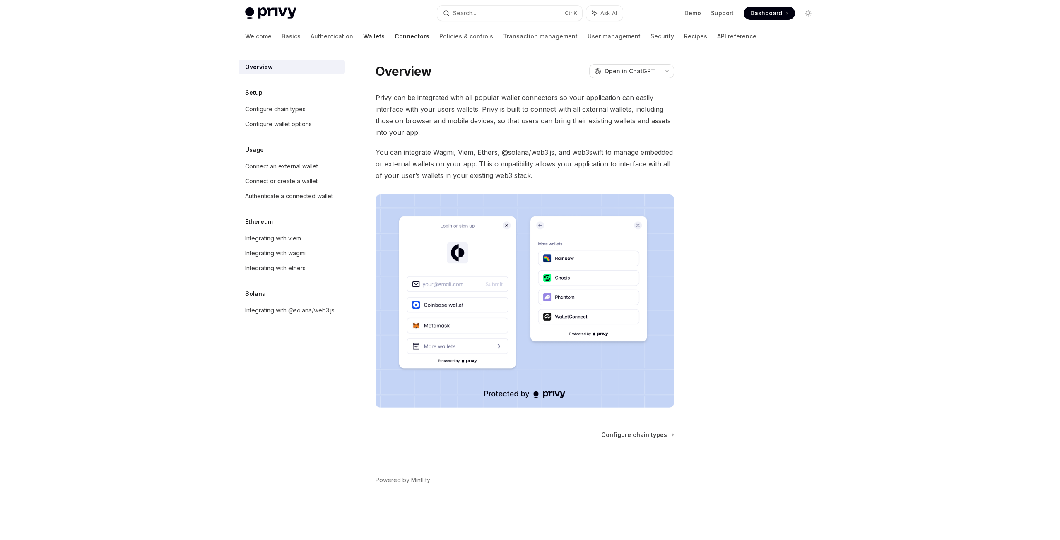
click at [363, 34] on link "Wallets" at bounding box center [374, 37] width 22 height 20
type textarea "*"
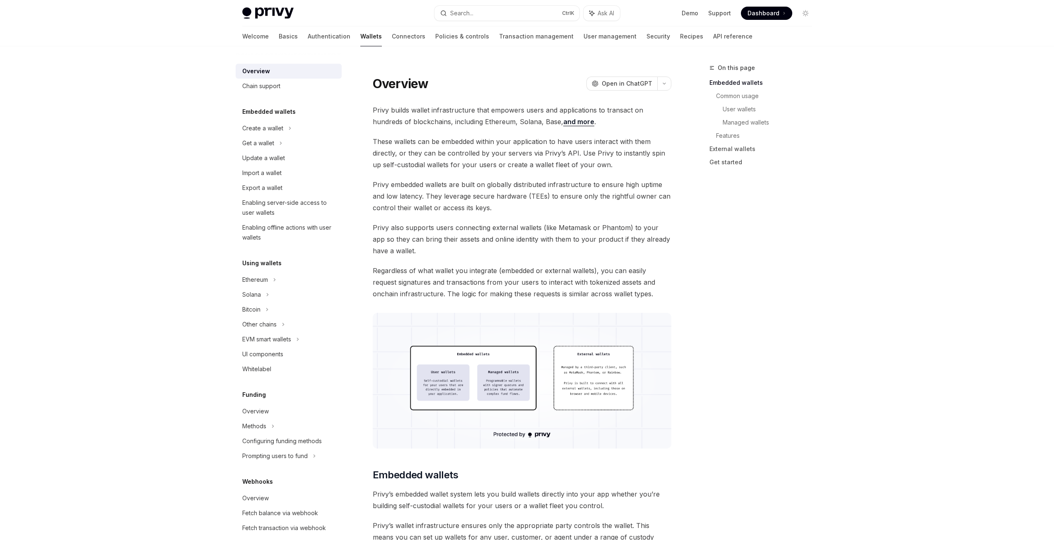
click at [760, 13] on span "Dashboard" at bounding box center [764, 13] width 32 height 8
